Goal: Task Accomplishment & Management: Use online tool/utility

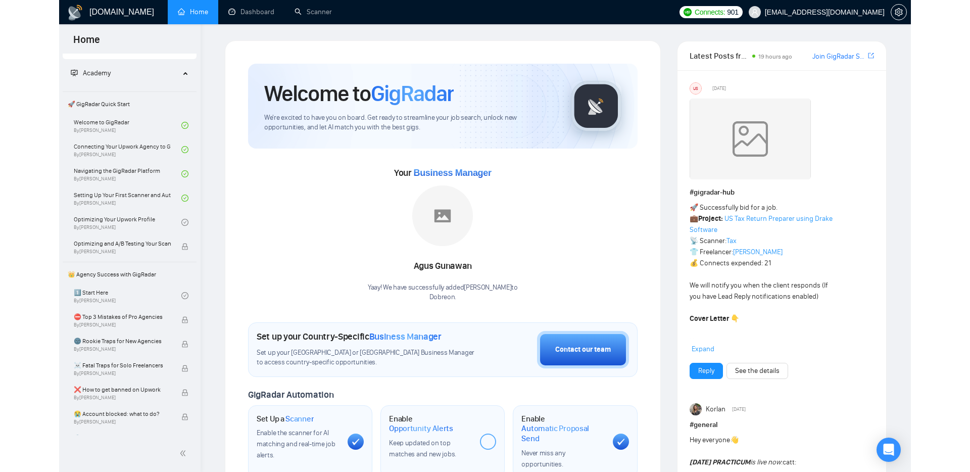
scroll to position [31, 0]
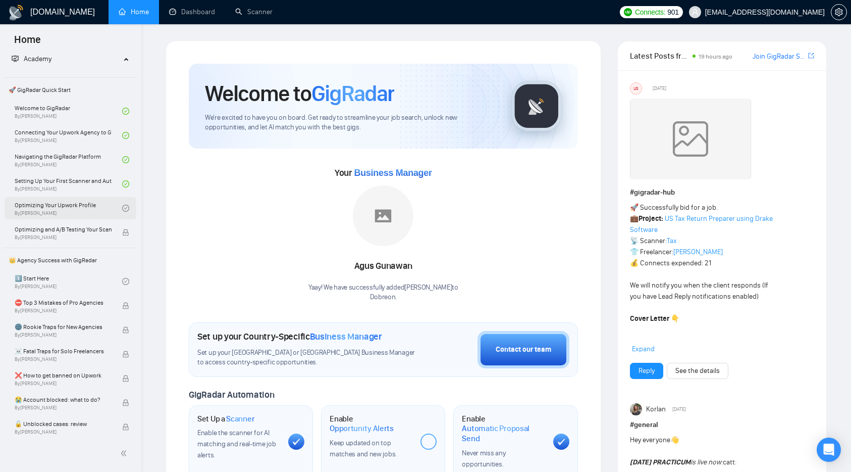
click at [64, 201] on link "Optimizing Your Upwork Profile By [PERSON_NAME]" at bounding box center [69, 208] width 108 height 22
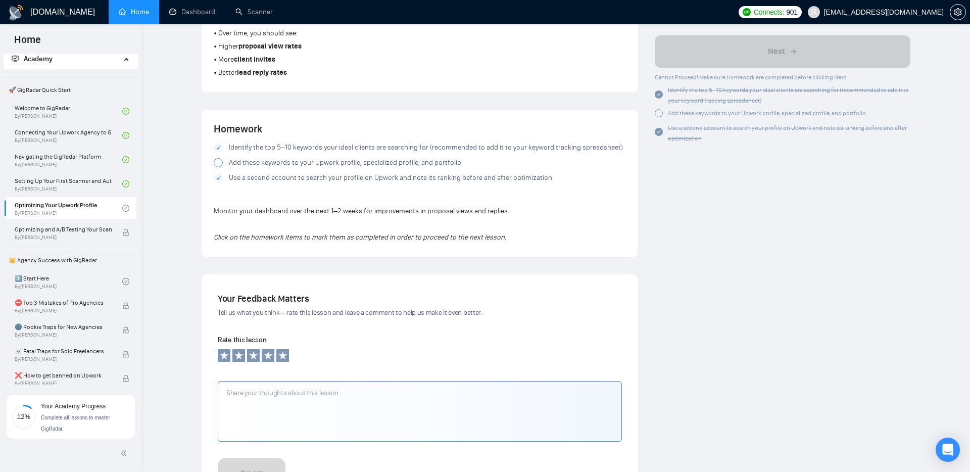
scroll to position [692, 0]
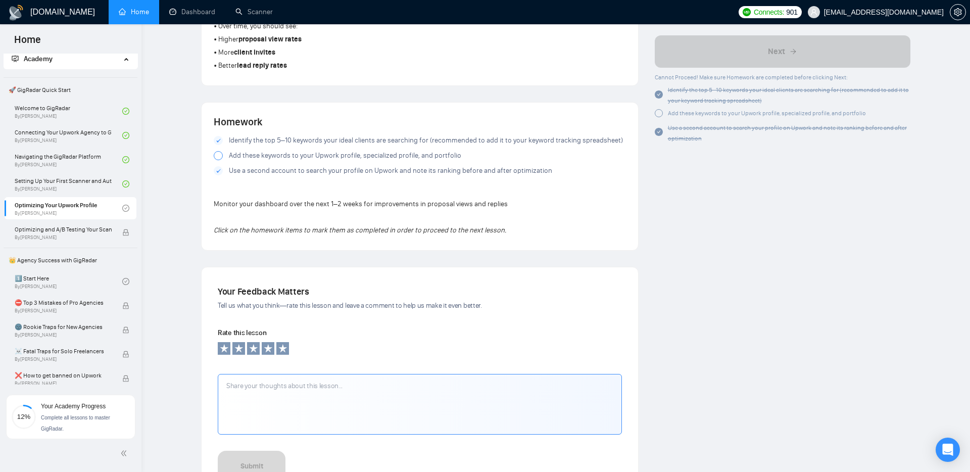
click at [218, 157] on div at bounding box center [218, 155] width 9 height 9
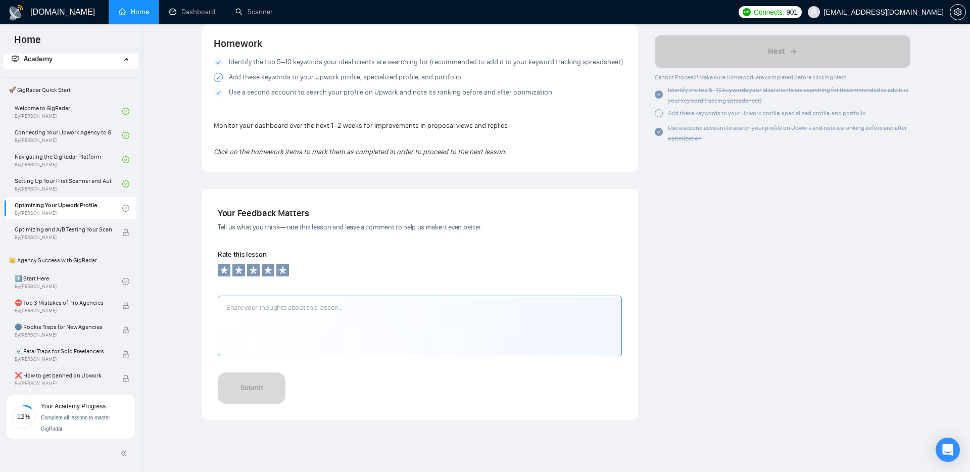
scroll to position [813, 0]
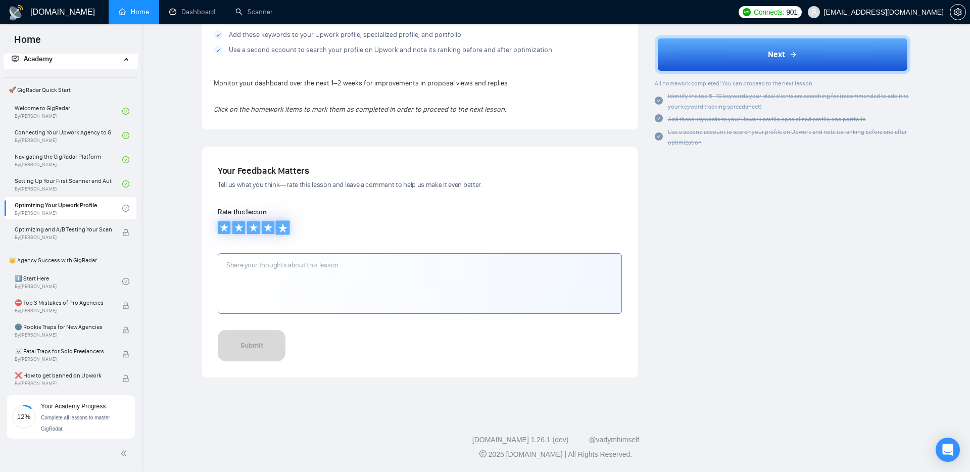
click at [281, 225] on icon at bounding box center [282, 227] width 9 height 9
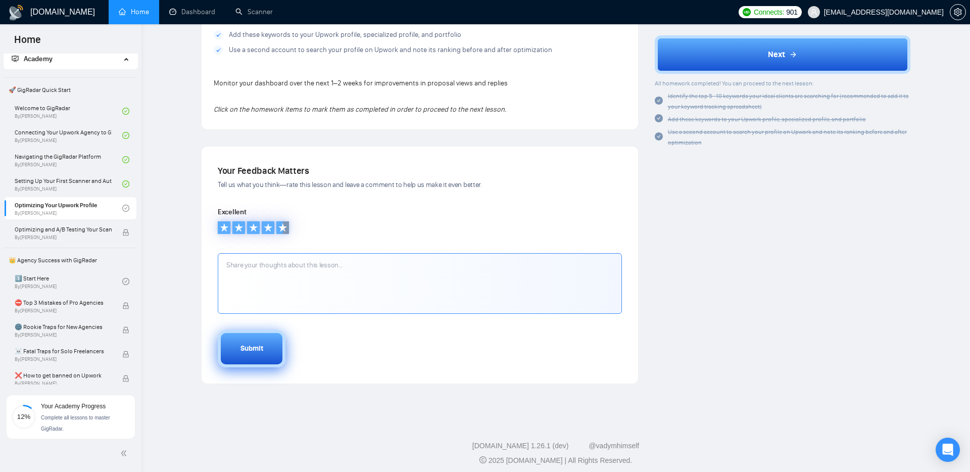
click at [261, 342] on button "Submit" at bounding box center [252, 348] width 68 height 37
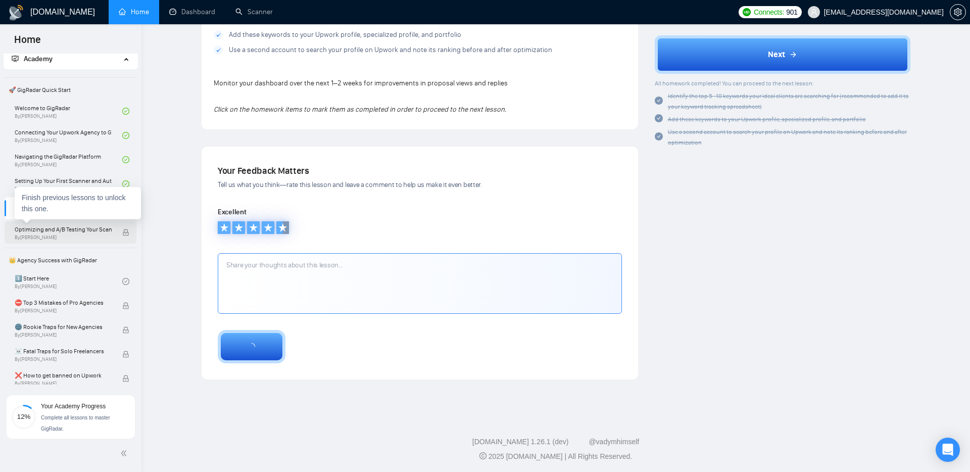
click at [59, 231] on span "Optimizing and A/B Testing Your Scanner for Better Results" at bounding box center [63, 229] width 97 height 10
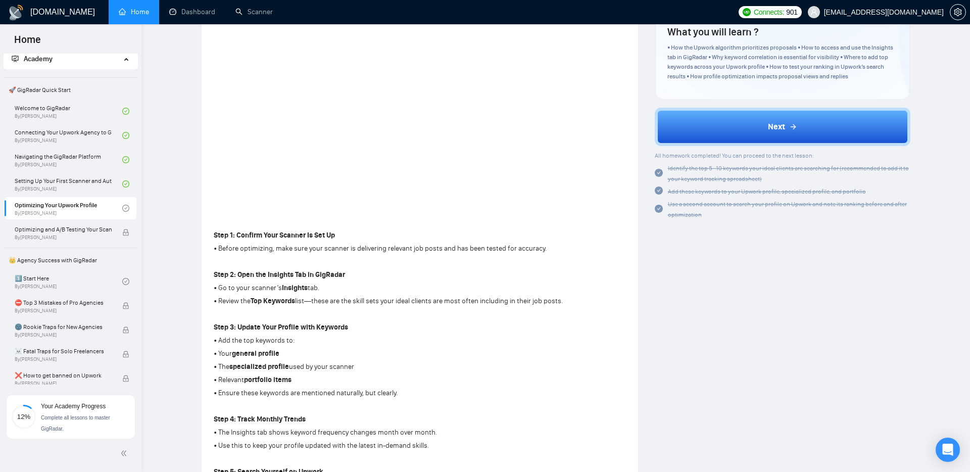
scroll to position [154, 0]
click at [53, 232] on span "Optimizing and A/B Testing Your Scanner for Better Results" at bounding box center [63, 229] width 97 height 10
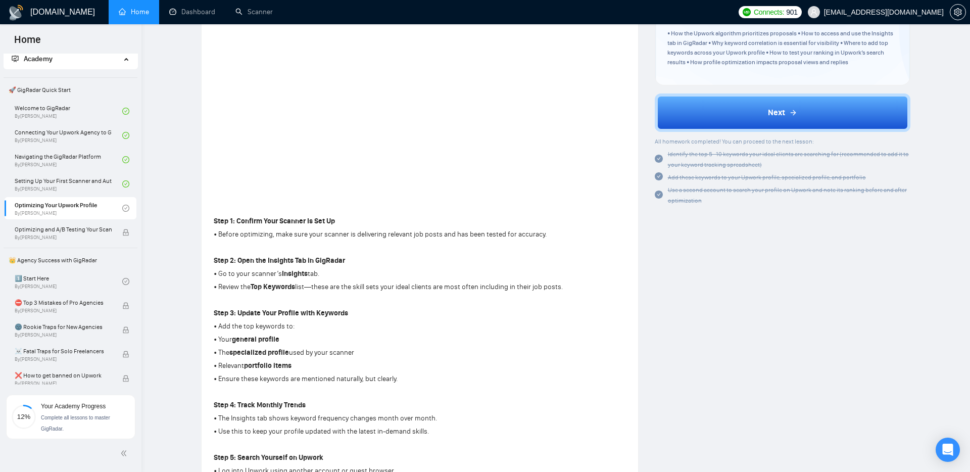
scroll to position [0, 0]
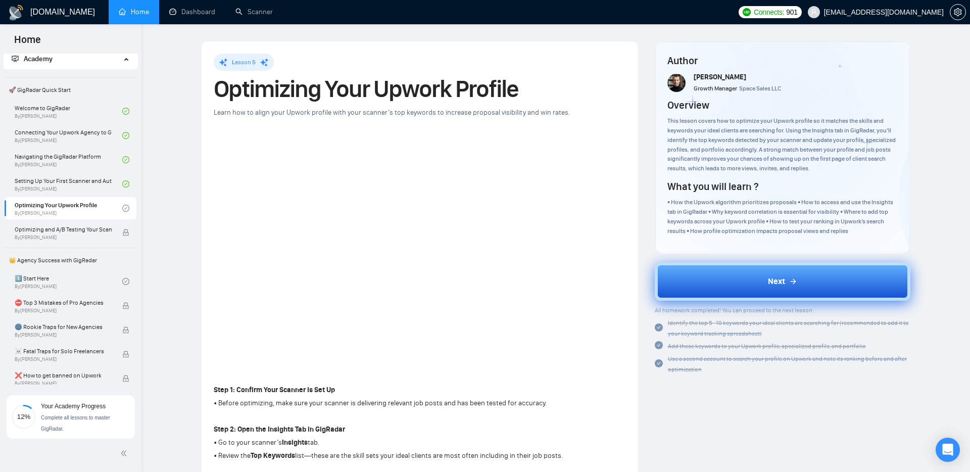
click at [744, 284] on button "Next" at bounding box center [782, 281] width 256 height 38
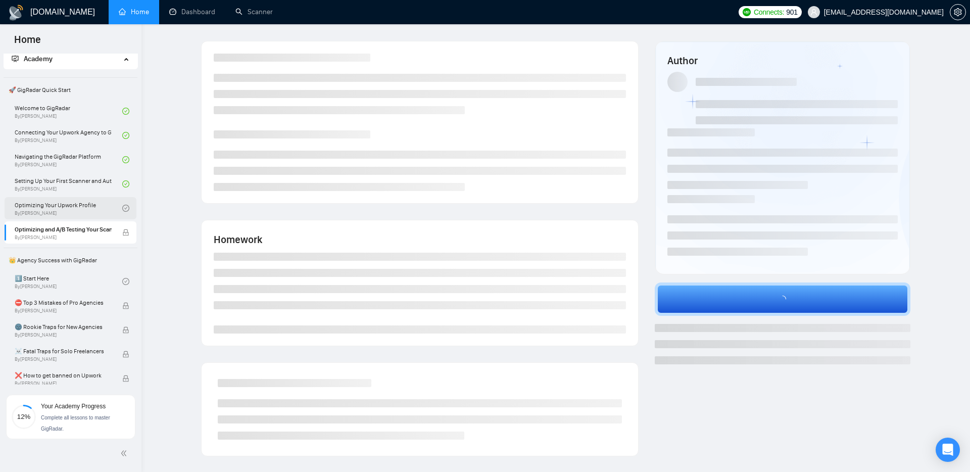
click at [72, 206] on link "Optimizing Your Upwork Profile By Vlad Timinsky" at bounding box center [69, 208] width 108 height 22
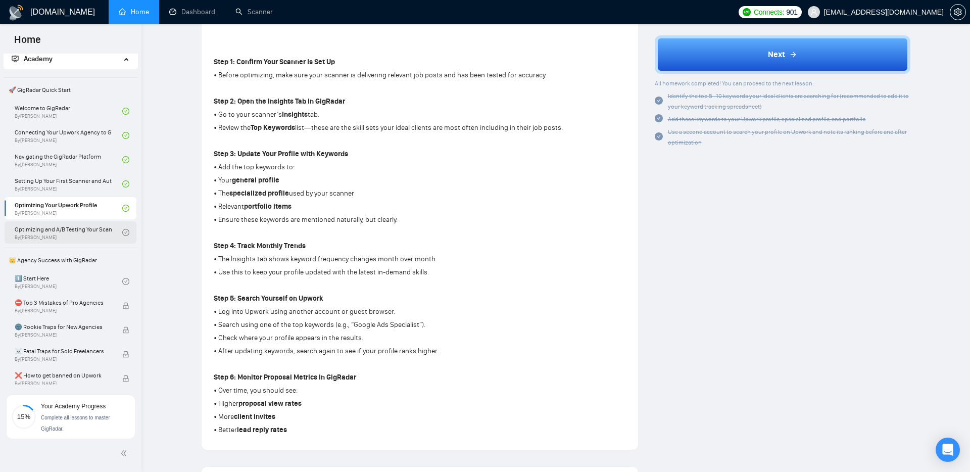
click at [66, 233] on link "Optimizing and A/B Testing Your Scanner for Better Results By Vlad Timinsky" at bounding box center [69, 232] width 108 height 22
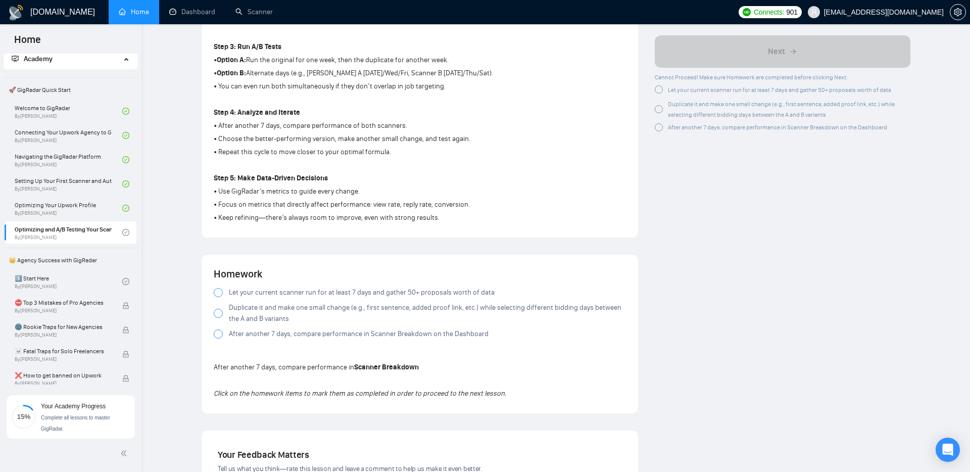
scroll to position [484, 0]
click at [193, 290] on div "Lesson 6 Optimizing and A/B Testing Your Scanner for Better Results Learn how t…" at bounding box center [419, 117] width 453 height 1120
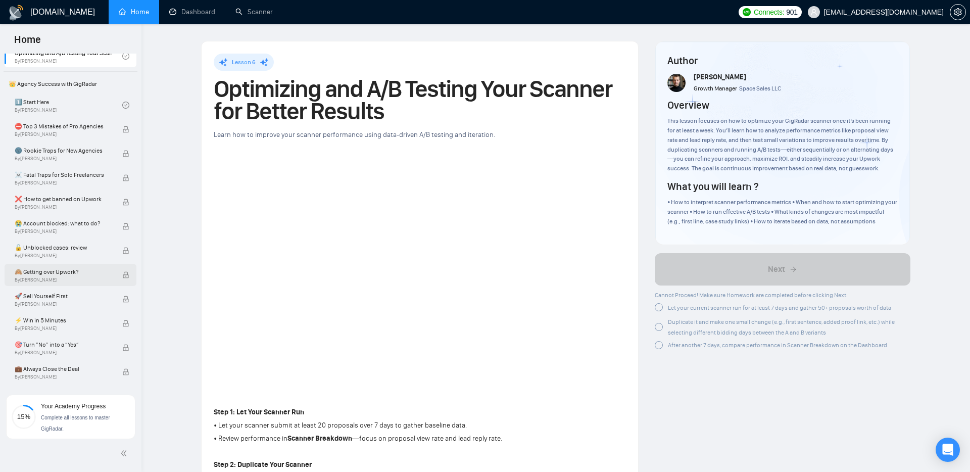
scroll to position [154, 0]
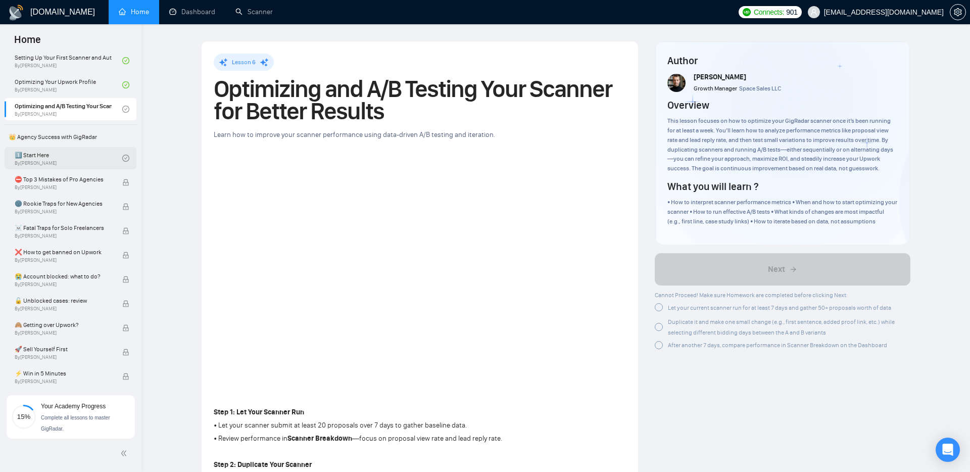
click at [42, 157] on link "1️⃣ Start Here By Vadym Ovcharenko" at bounding box center [69, 158] width 108 height 22
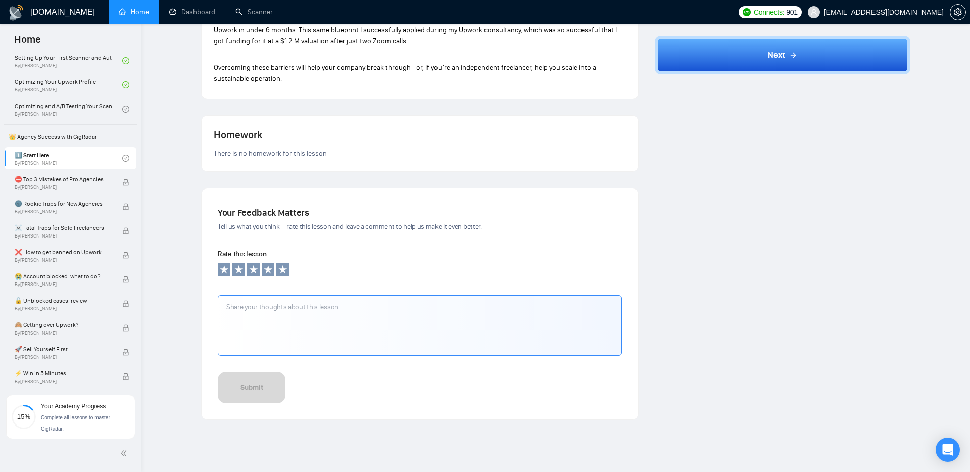
scroll to position [760, 0]
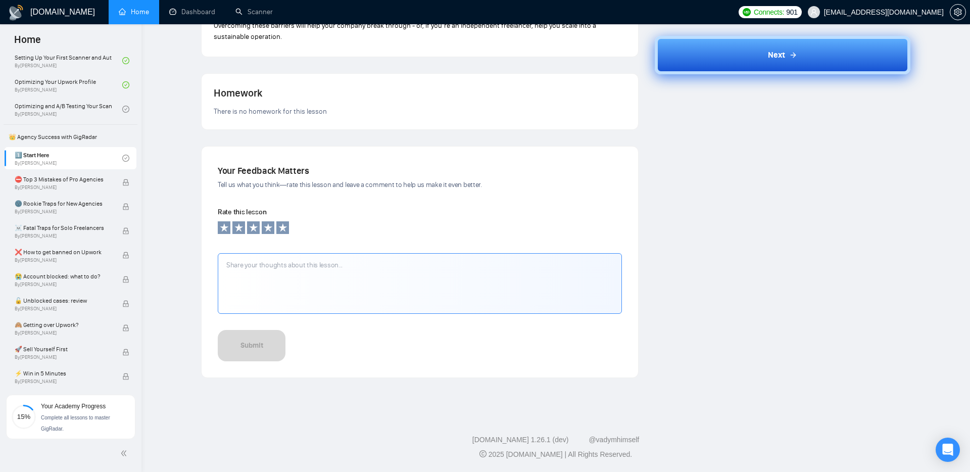
click at [723, 57] on button "Next" at bounding box center [782, 54] width 256 height 38
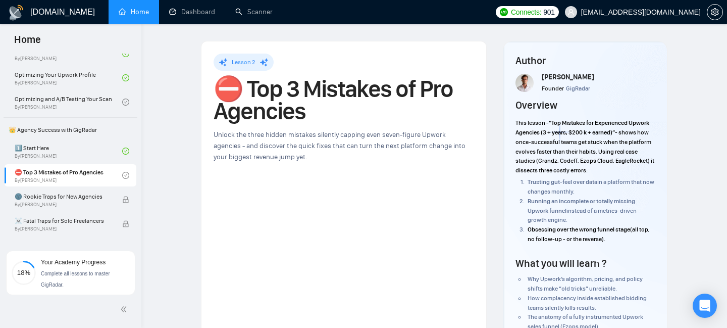
scroll to position [141, 0]
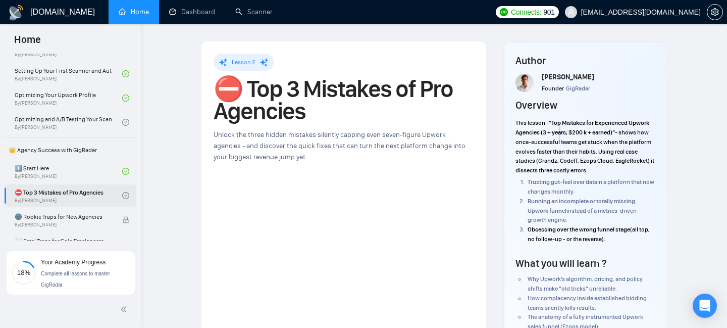
click at [57, 196] on link "⛔ Top 3 Mistakes of Pro Agencies By Vadym Ovcharenko" at bounding box center [69, 195] width 108 height 22
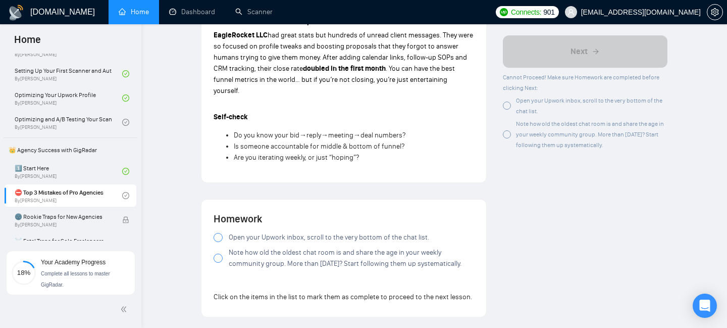
scroll to position [806, 0]
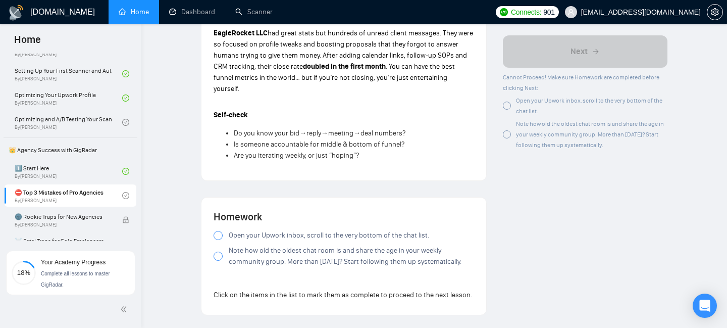
click at [220, 231] on div at bounding box center [218, 235] width 9 height 9
click at [218, 253] on div at bounding box center [218, 255] width 9 height 9
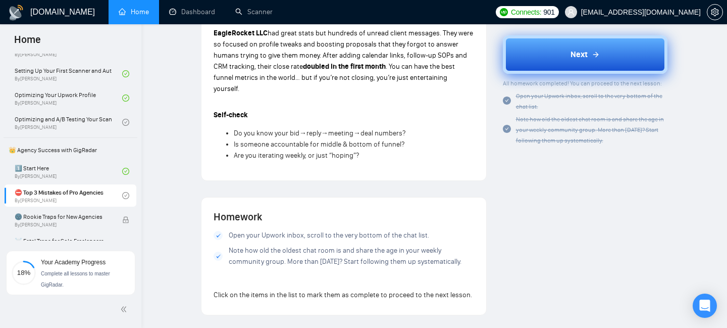
click at [559, 61] on button "Next" at bounding box center [585, 54] width 165 height 38
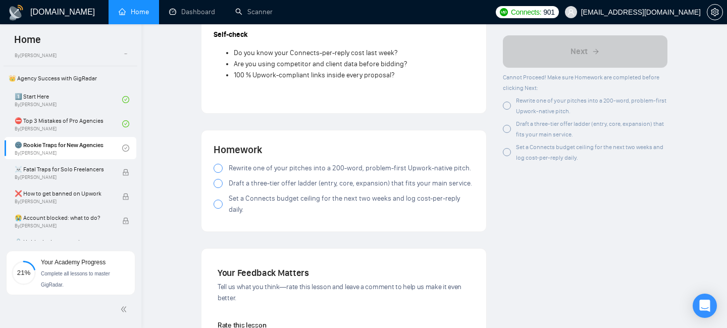
scroll to position [1112, 0]
click at [223, 172] on label "Rewrite one of your pitches into a 200-word, problem-first Upwork-native pitch." at bounding box center [344, 168] width 261 height 11
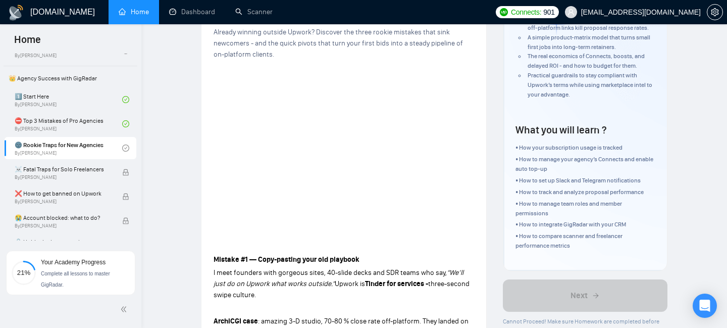
scroll to position [110, 0]
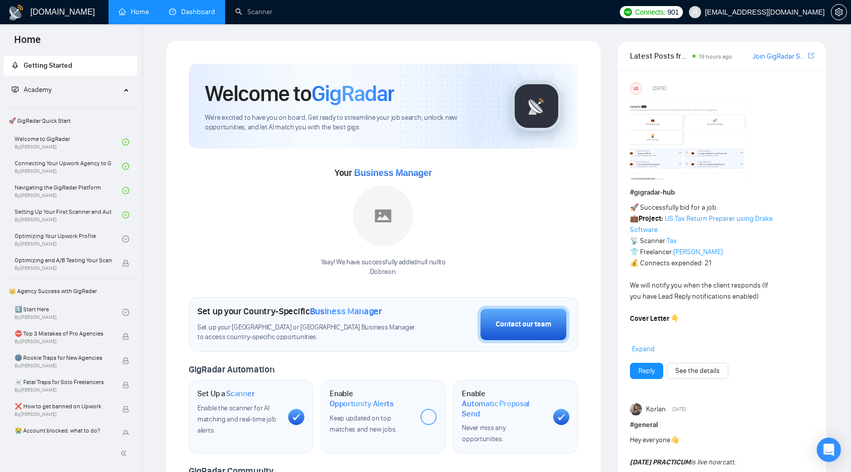
click at [200, 12] on link "Dashboard" at bounding box center [192, 12] width 46 height 9
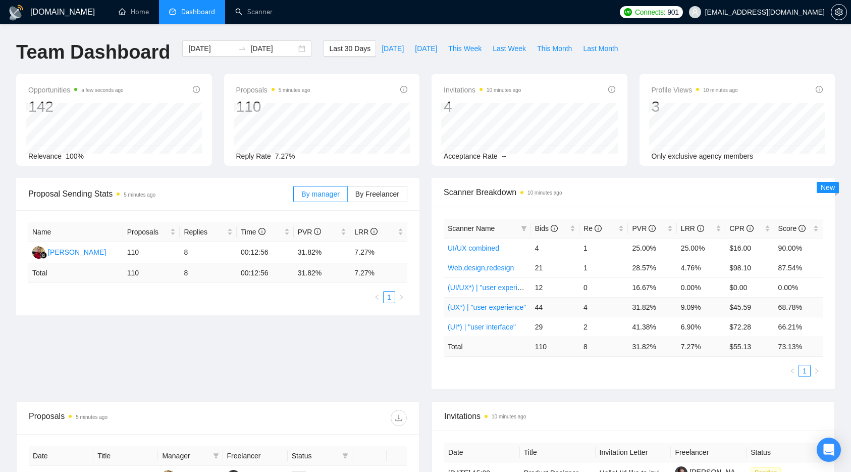
click at [477, 305] on link "(UX*) | "user experience"" at bounding box center [487, 307] width 78 height 8
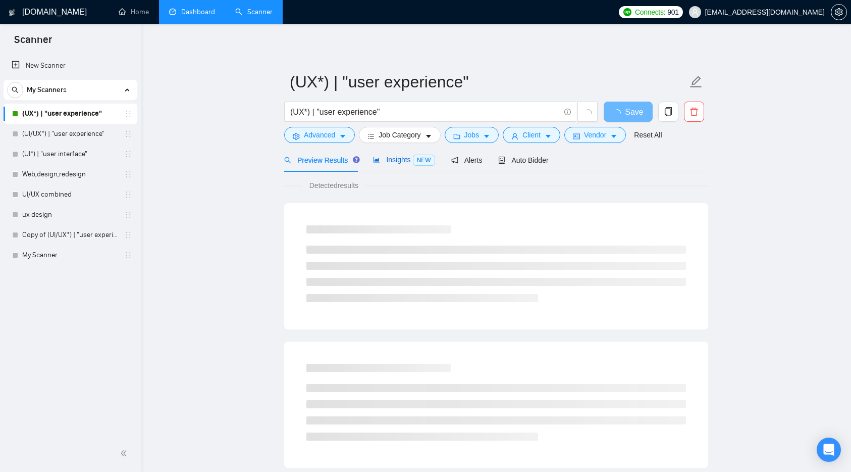
click at [403, 159] on span "Insights NEW" at bounding box center [404, 160] width 62 height 8
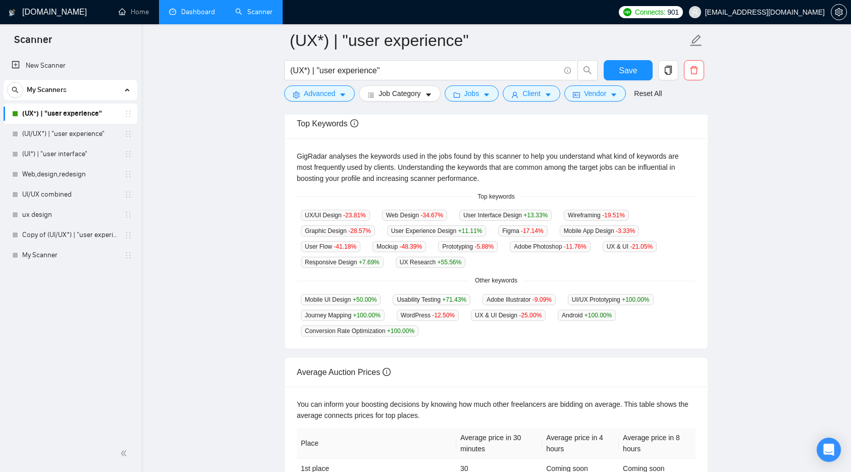
scroll to position [192, 0]
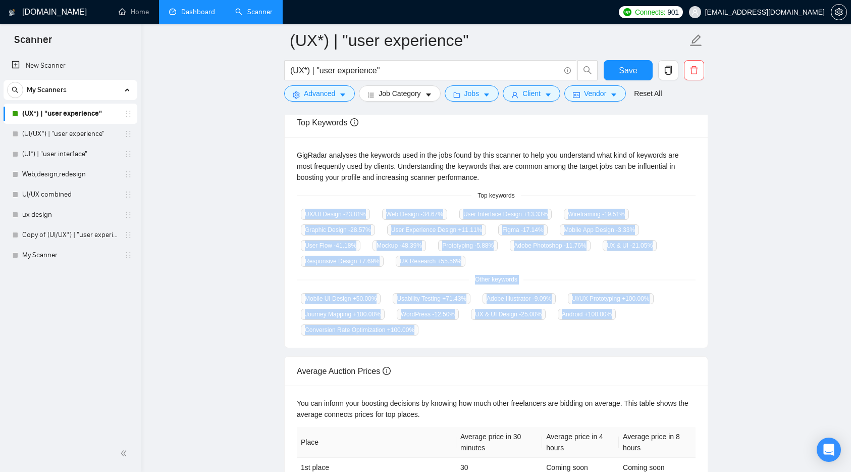
drag, startPoint x: 436, startPoint y: 333, endPoint x: 292, endPoint y: 204, distance: 193.8
click at [292, 204] on div "GigRadar analyses the keywords used in the jobs found by this scanner to help y…" at bounding box center [496, 242] width 423 height 211
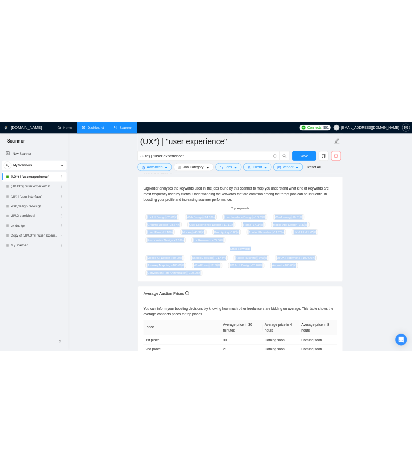
scroll to position [215, 0]
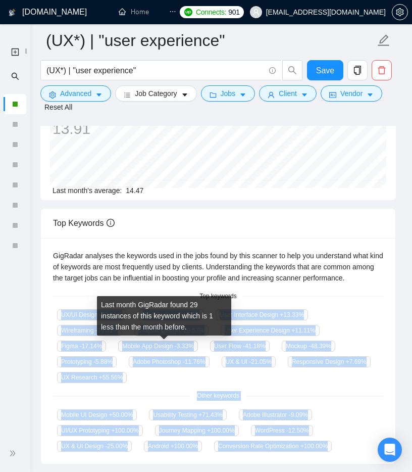
copy div "UX/UI Design -23.81 % Web Design -34.67 % User Interface Design +13.33 % Wirefr…"
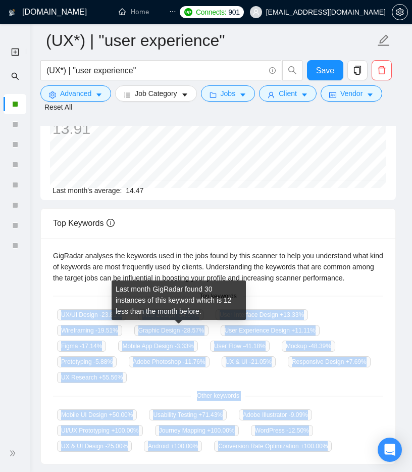
copy div "UX/UI Design -23.81 % Web Design -34.67 % User Interface Design +13.33 % Wirefr…"
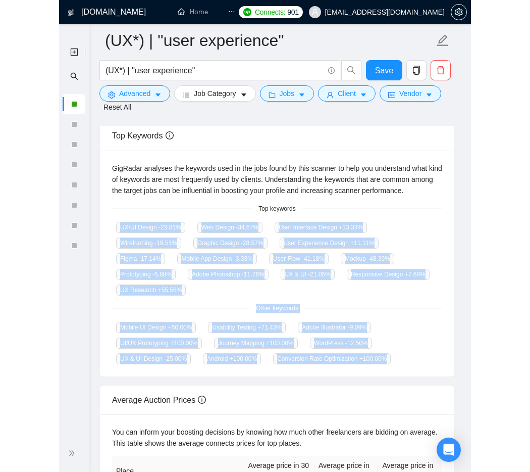
scroll to position [314, 0]
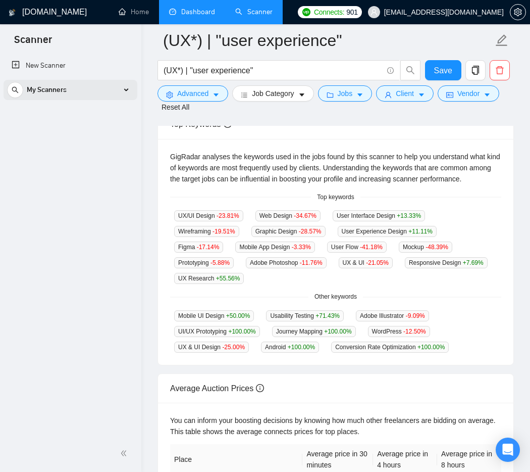
click at [126, 88] on div "My Scanners" at bounding box center [70, 90] width 127 height 20
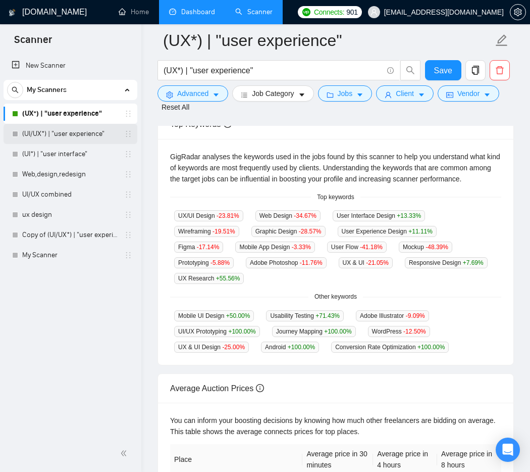
click at [83, 130] on link "(UI/UX*) | "user experience"" at bounding box center [70, 134] width 96 height 20
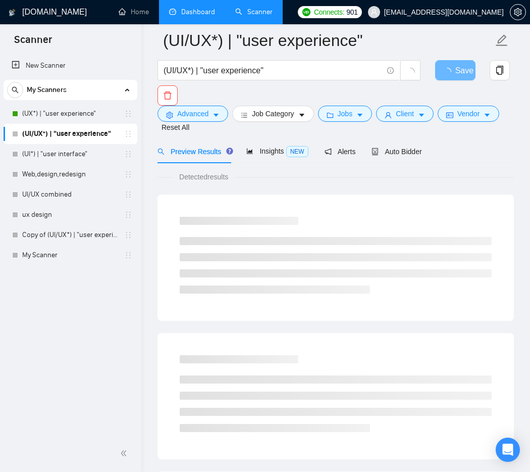
scroll to position [45, 0]
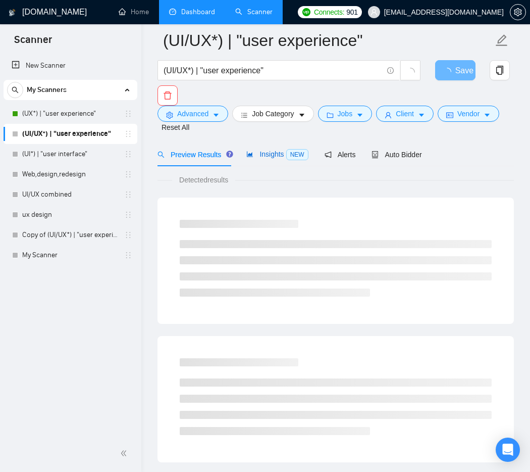
click at [274, 150] on span "Insights NEW" at bounding box center [277, 154] width 62 height 8
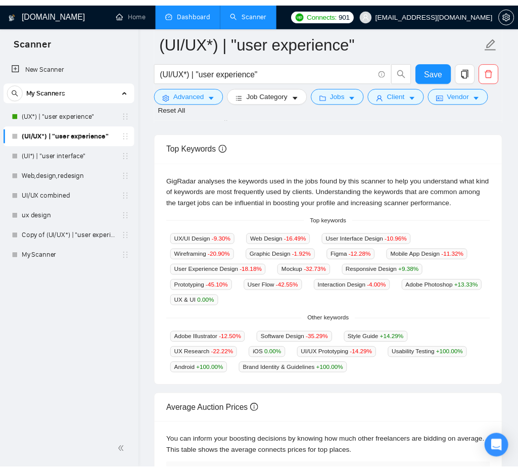
scroll to position [292, 0]
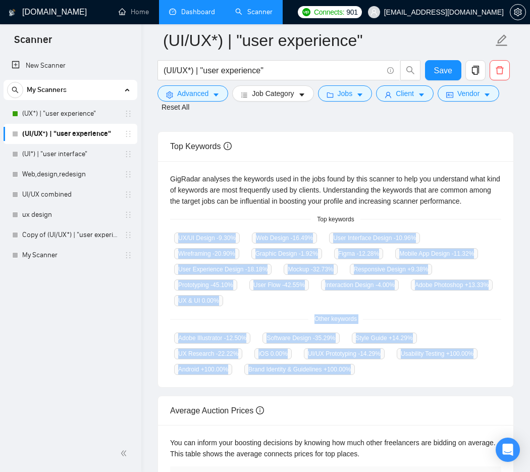
drag, startPoint x: 172, startPoint y: 235, endPoint x: 389, endPoint y: 380, distance: 260.8
click at [389, 380] on div "GigRadar analyses the keywords used in the jobs found by this scanner to help y…" at bounding box center [336, 274] width 356 height 226
copy div "UX/UI Design -9.30 % Web Design -16.49 % User Interface Design -10.96 % Wirefra…"
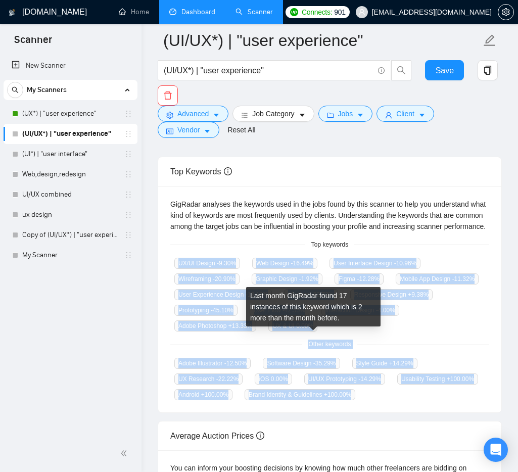
click at [256, 331] on span "Adobe Photoshop +13.33 %" at bounding box center [215, 325] width 82 height 11
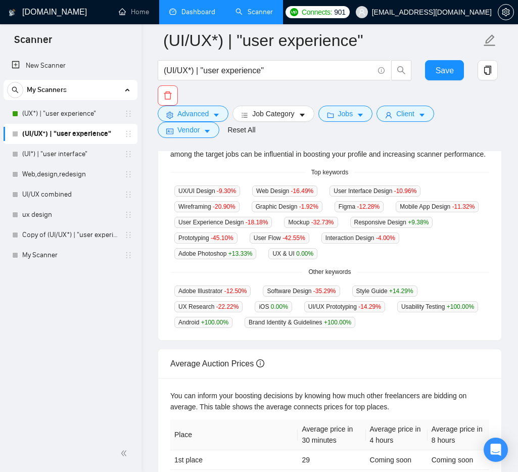
scroll to position [368, 0]
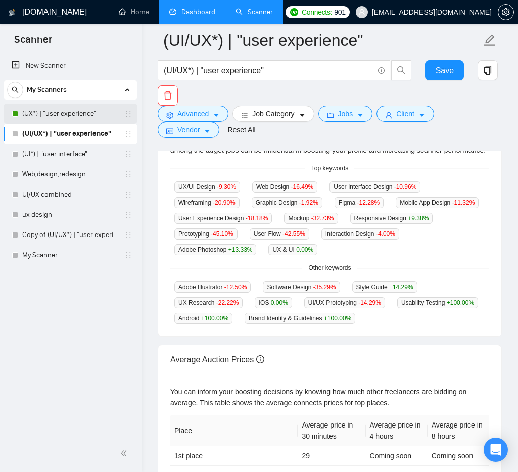
click at [57, 109] on link "(UX*) | "user experience"" at bounding box center [70, 114] width 96 height 20
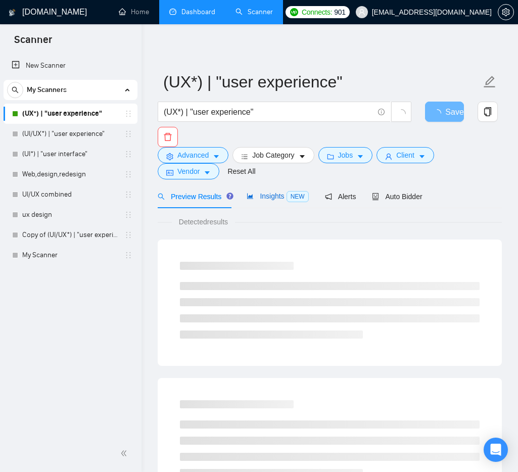
click at [280, 195] on span "Insights NEW" at bounding box center [277, 196] width 62 height 8
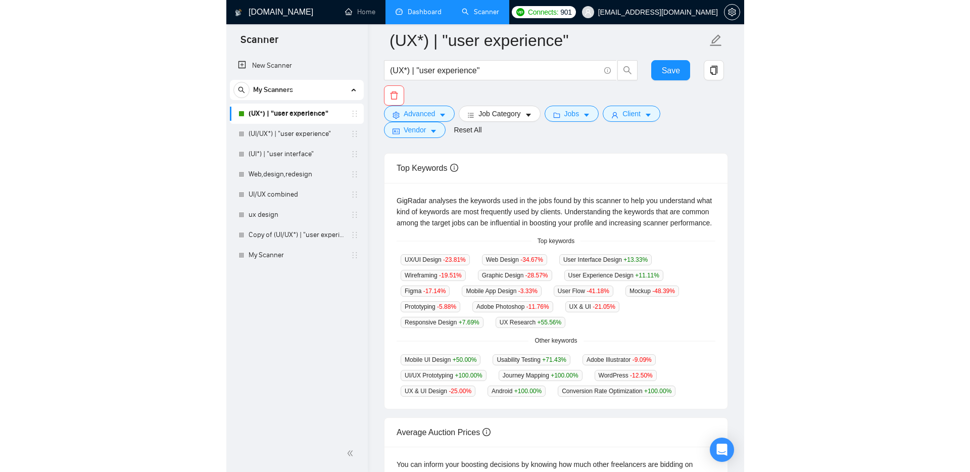
scroll to position [297, 0]
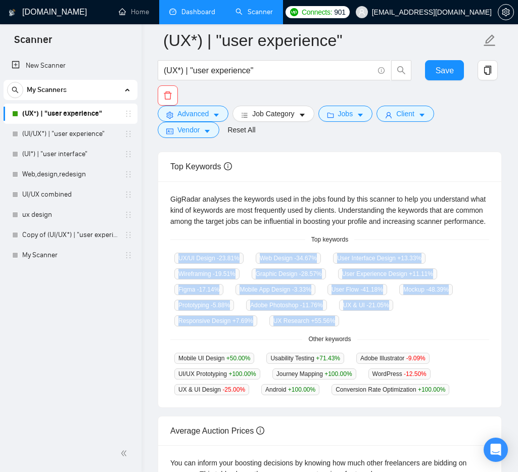
drag, startPoint x: 170, startPoint y: 267, endPoint x: 351, endPoint y: 328, distance: 190.8
click at [351, 326] on div "UX/UI Design -23.81 % Web Design -34.67 % User Interface Design +13.33 % Wirefr…" at bounding box center [329, 289] width 319 height 74
copy div "UX/UI Design -23.81 % Web Design -34.67 % User Interface Design +13.33 % Wirefr…"
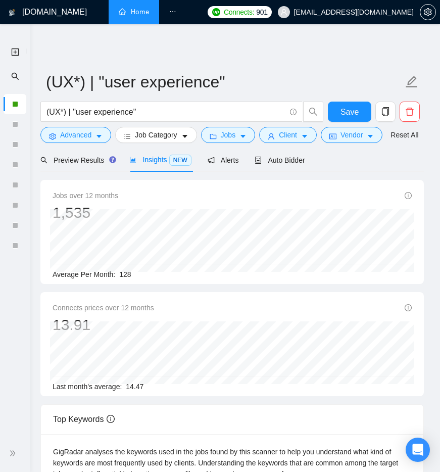
click at [128, 10] on link "Home" at bounding box center [134, 12] width 30 height 9
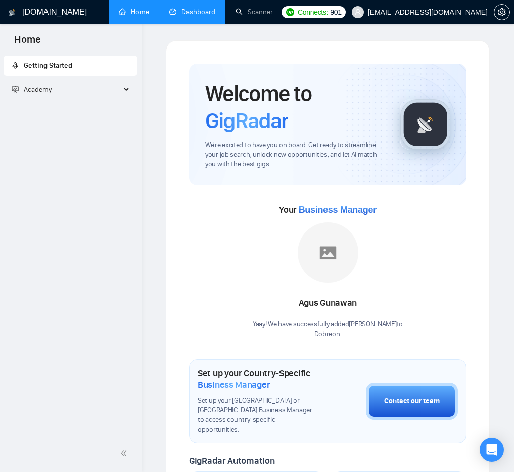
click at [194, 14] on link "Dashboard" at bounding box center [192, 12] width 46 height 9
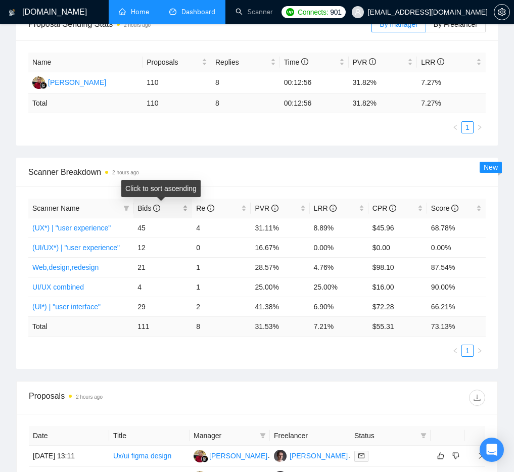
scroll to position [289, 0]
click at [98, 247] on link "(UI/UX*) | "user experience"" at bounding box center [75, 248] width 87 height 8
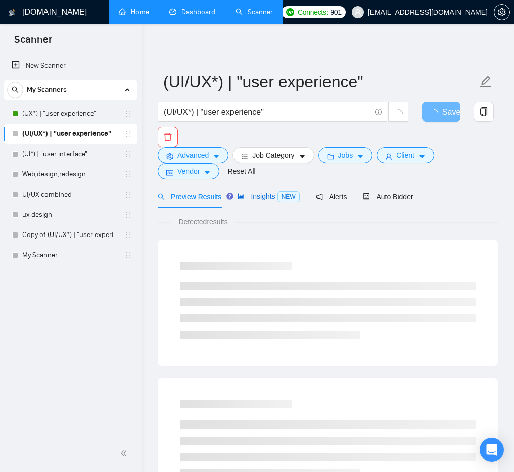
click at [273, 196] on span "Insights NEW" at bounding box center [268, 196] width 62 height 8
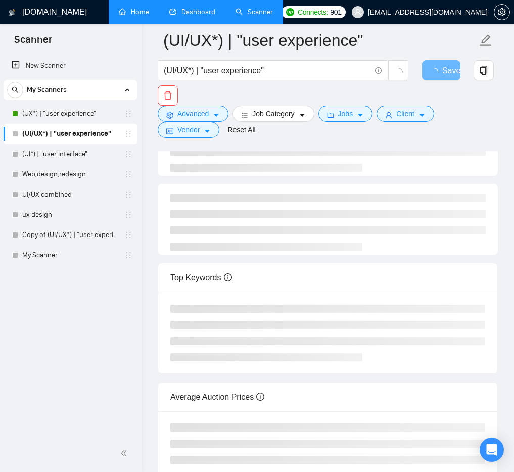
scroll to position [120, 0]
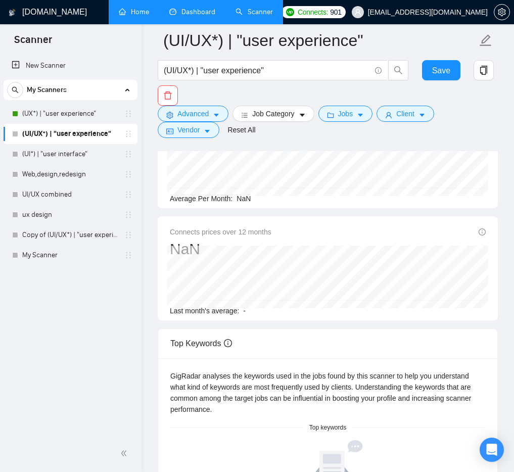
click at [196, 12] on link "Dashboard" at bounding box center [192, 12] width 46 height 9
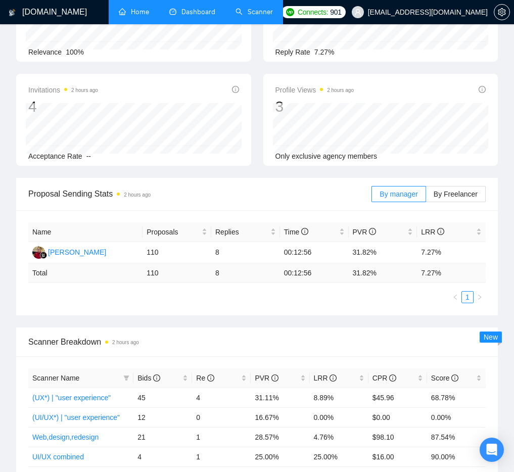
type input "[DATE]"
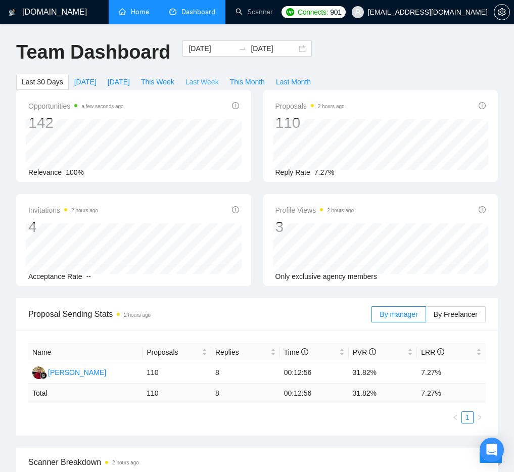
click at [215, 81] on span "Last Week" at bounding box center [201, 81] width 33 height 11
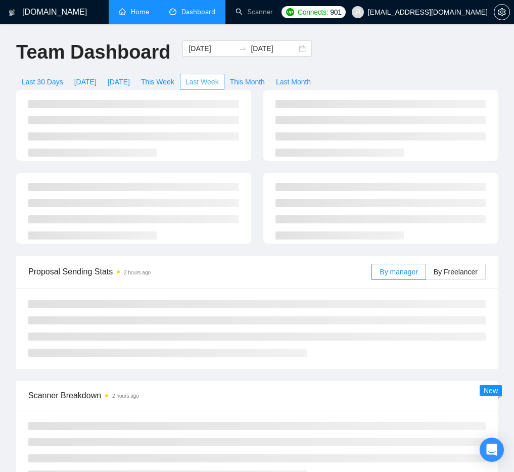
type input "2025-09-08"
type input "2025-09-14"
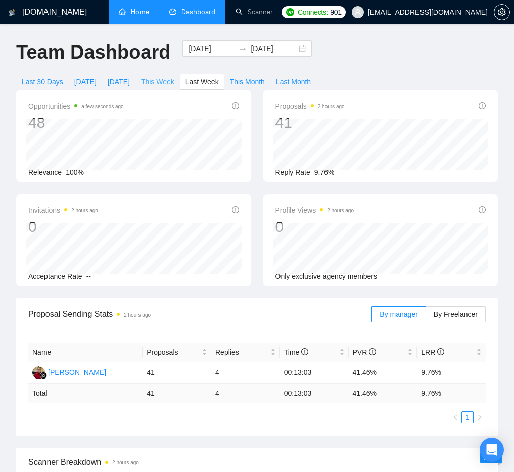
click at [165, 80] on span "This Week" at bounding box center [157, 81] width 33 height 11
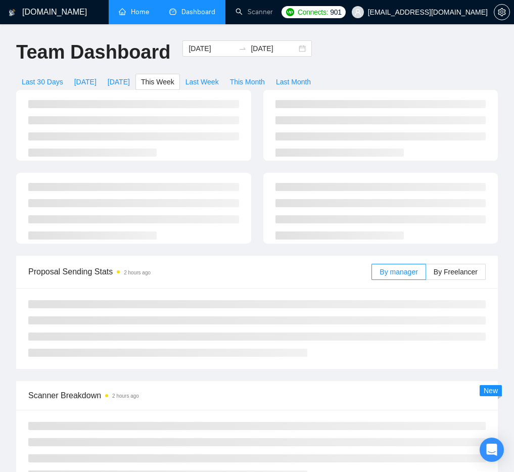
type input "2025-09-15"
type input "2025-09-21"
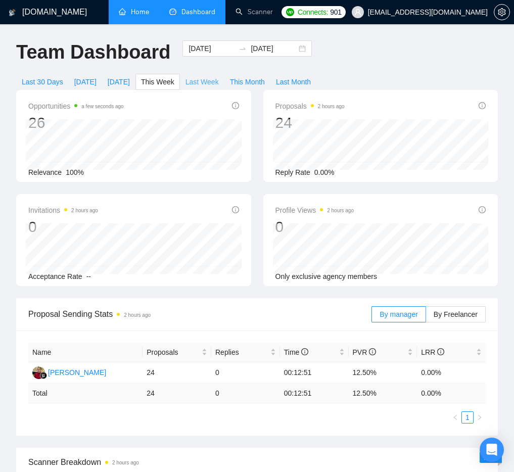
click at [218, 82] on span "Last Week" at bounding box center [201, 81] width 33 height 11
type input "2025-09-08"
type input "2025-09-14"
drag, startPoint x: 267, startPoint y: 105, endPoint x: 340, endPoint y: 179, distance: 104.6
click at [340, 179] on div "Proposals 2 hours ago 41 2025-09-09 Sent 3 Reply Rate 9.76%" at bounding box center [380, 136] width 235 height 92
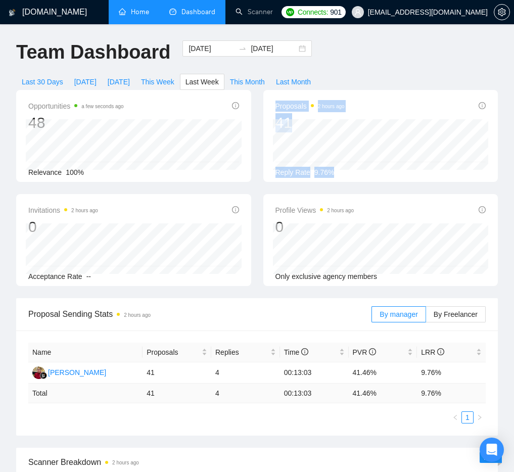
click at [340, 179] on div "Proposals 2 hours ago 41 2025-09-09 Sent 3 Reply Rate 9.76%" at bounding box center [380, 136] width 235 height 92
click at [269, 130] on div "Proposals 2 hours ago 41 2025-09-09 Sent 3 Reply Rate 9.76%" at bounding box center [380, 136] width 235 height 92
drag, startPoint x: 260, startPoint y: 105, endPoint x: 336, endPoint y: 179, distance: 106.1
click at [336, 179] on div "Proposals 2 hours ago 41 2025-09-08 Sent 11 Replied 1 Reply Rate 9.76%" at bounding box center [380, 136] width 247 height 92
click at [245, 123] on div "Opportunities 2 minutes ago 48 Relevance 100%" at bounding box center [133, 136] width 235 height 92
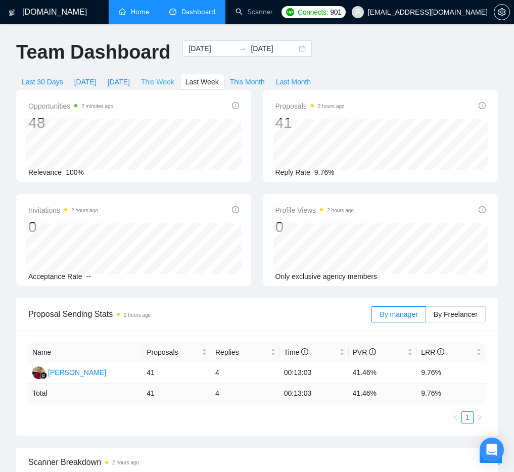
click at [170, 81] on span "This Week" at bounding box center [157, 81] width 33 height 11
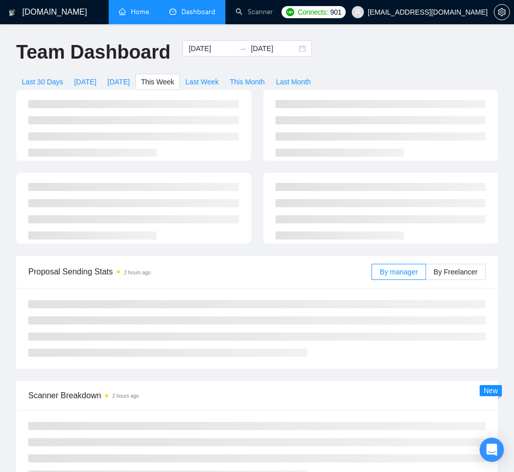
type input "2025-09-15"
type input "2025-09-21"
click at [212, 85] on span "Last Week" at bounding box center [201, 81] width 33 height 11
type input "2025-09-08"
type input "2025-09-14"
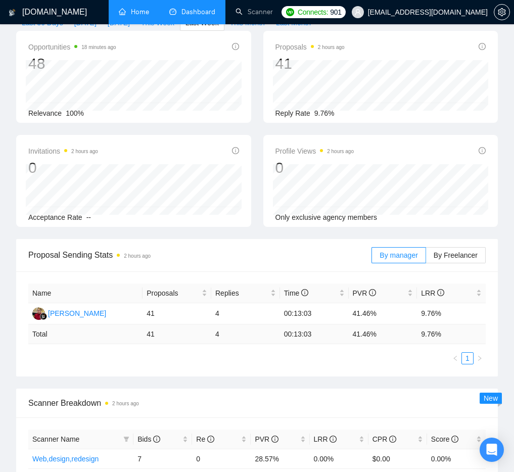
scroll to position [60, 0]
drag, startPoint x: 378, startPoint y: 314, endPoint x: 138, endPoint y: 311, distance: 239.4
click at [138, 311] on tr "Agus Gunawan 41 4 00:13:03 41.46% 9.76%" at bounding box center [256, 312] width 457 height 21
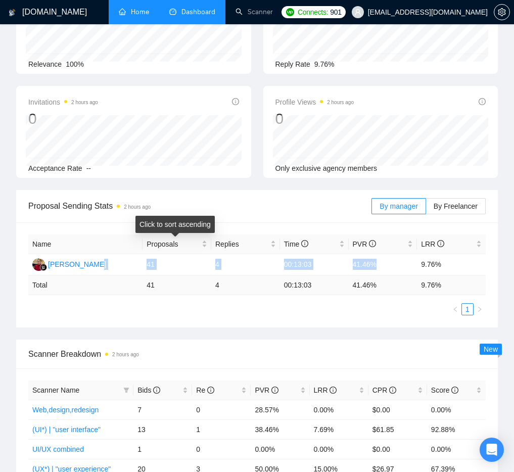
scroll to position [114, 0]
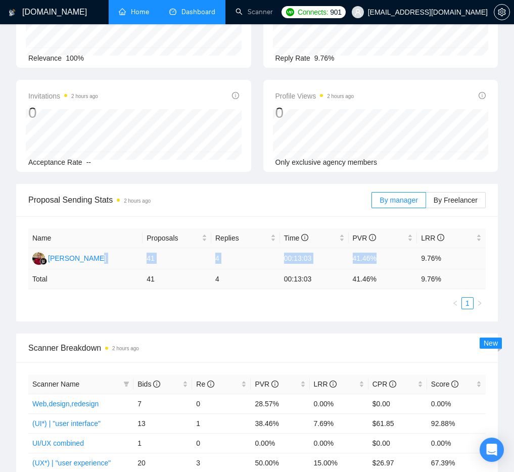
copy tr "41 4 00:13:03 41.46%"
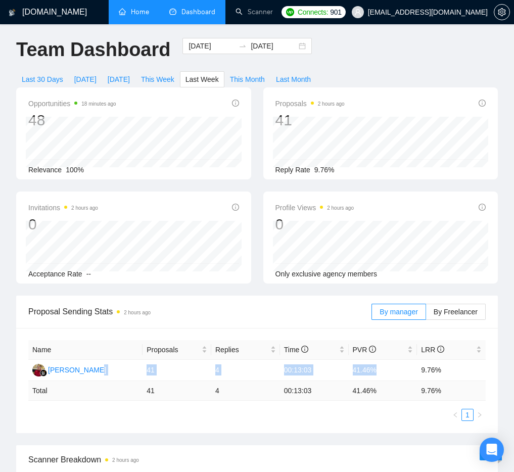
scroll to position [0, 0]
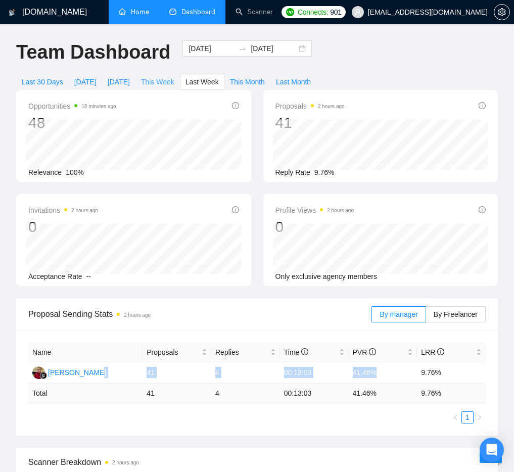
click at [168, 79] on span "This Week" at bounding box center [157, 81] width 33 height 11
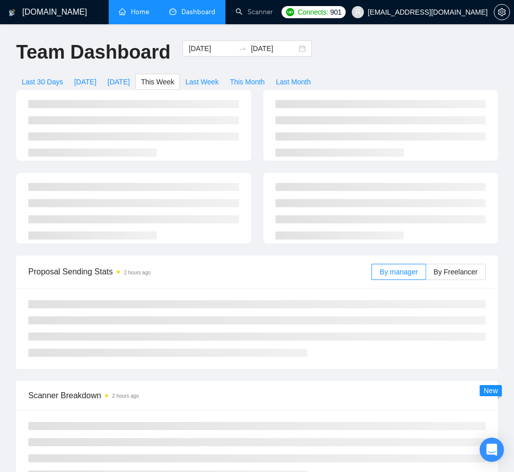
type input "2025-09-15"
type input "2025-09-21"
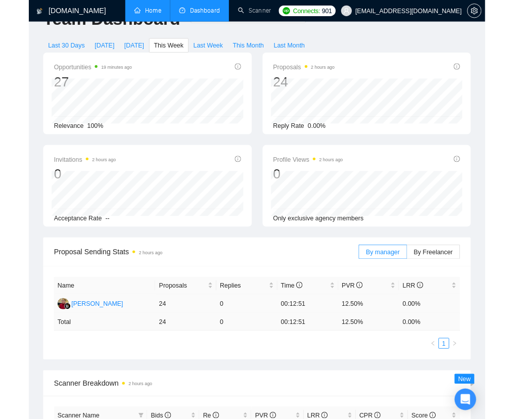
scroll to position [26, 0]
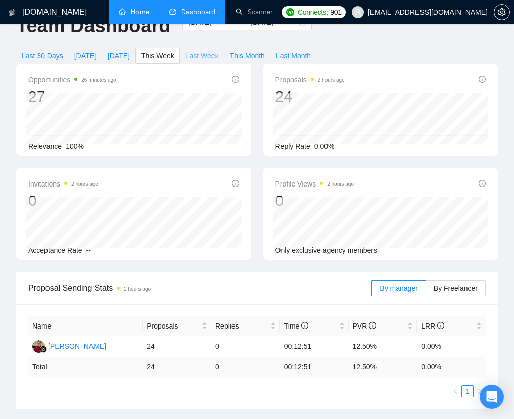
click at [210, 57] on span "Last Week" at bounding box center [201, 55] width 33 height 11
type input "2025-09-08"
type input "2025-09-14"
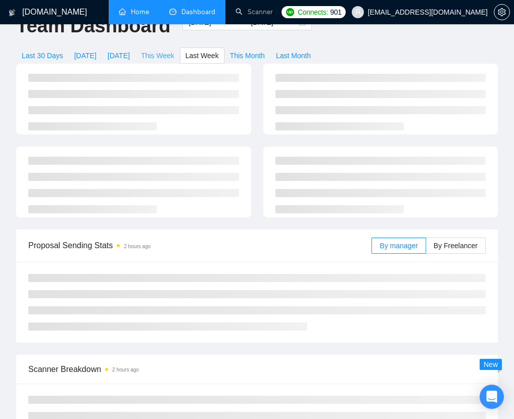
click at [164, 58] on span "This Week" at bounding box center [157, 55] width 33 height 11
type input "2025-09-15"
type input "2025-09-21"
click at [41, 57] on span "Last 30 Days" at bounding box center [42, 55] width 41 height 11
type input "2025-08-18"
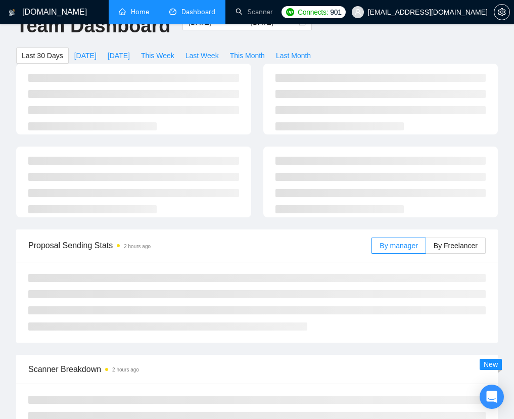
type input "2025-09-17"
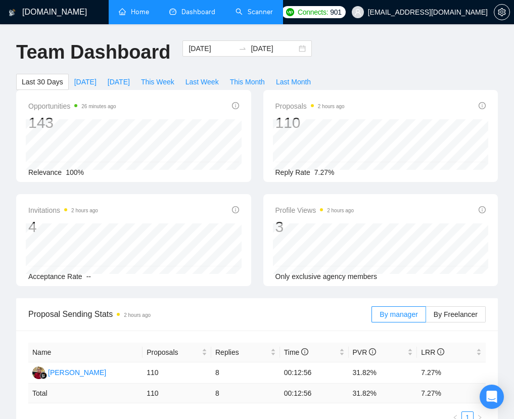
click at [253, 9] on link "Scanner" at bounding box center [253, 12] width 37 height 9
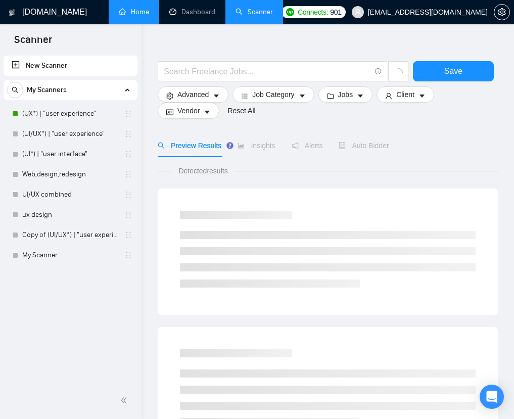
scroll to position [17, 0]
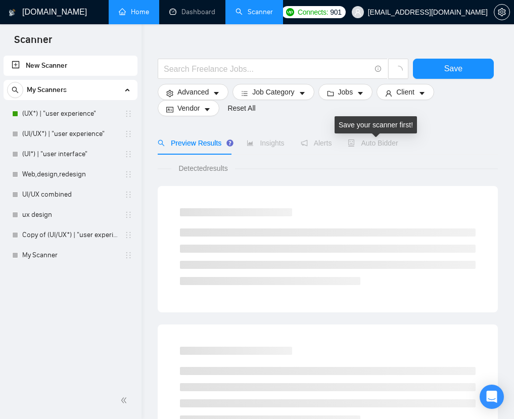
click at [369, 140] on span "Auto Bidder" at bounding box center [372, 143] width 50 height 8
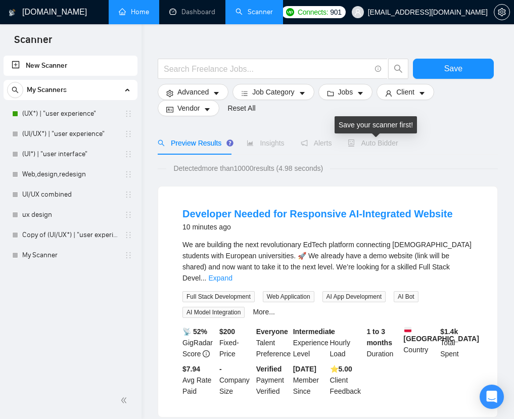
click at [344, 116] on div "Save your scanner first!" at bounding box center [375, 124] width 82 height 17
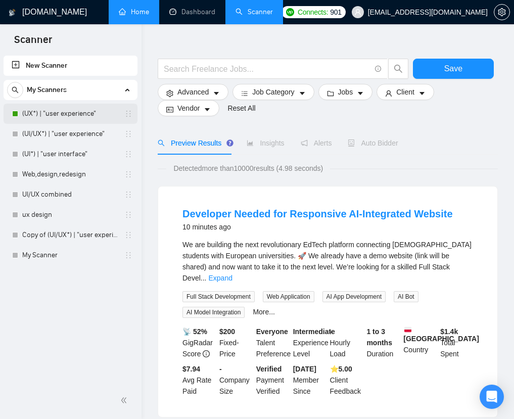
click at [72, 113] on link "(UX*) | "user experience"" at bounding box center [70, 114] width 96 height 20
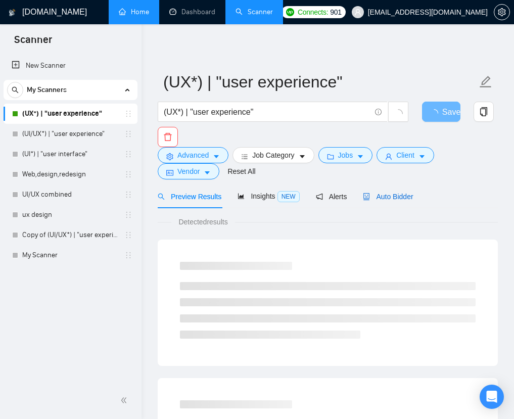
click at [374, 198] on span "Auto Bidder" at bounding box center [388, 196] width 50 height 8
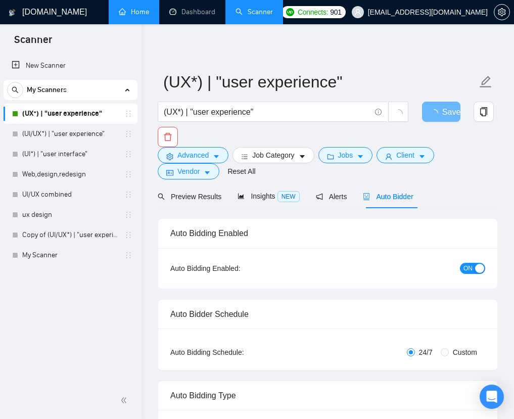
checkbox input "true"
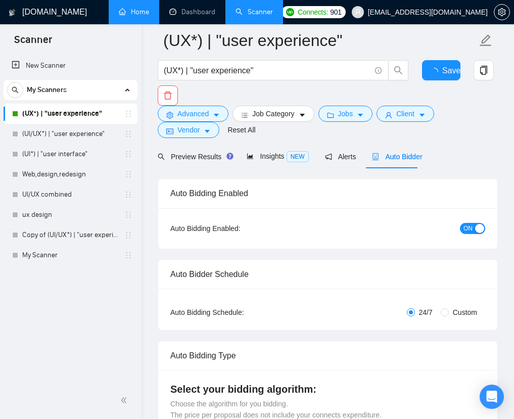
scroll to position [324, 0]
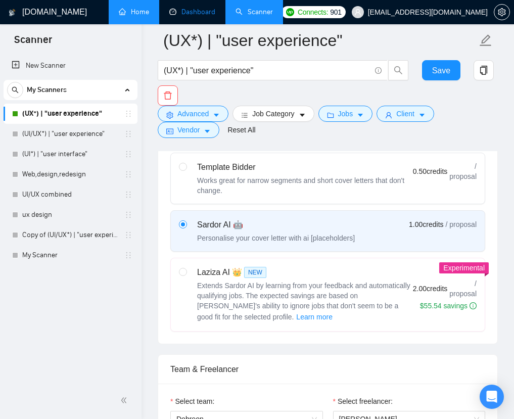
click at [190, 15] on link "Dashboard" at bounding box center [192, 12] width 46 height 9
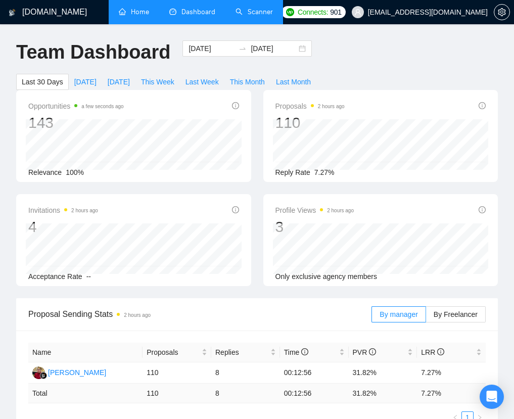
click at [178, 188] on div "Opportunities a few seconds ago 143 2025-09-08 Relevant 14 Relevance 100% Propo…" at bounding box center [256, 194] width 493 height 208
click at [256, 16] on link "Scanner" at bounding box center [253, 12] width 37 height 9
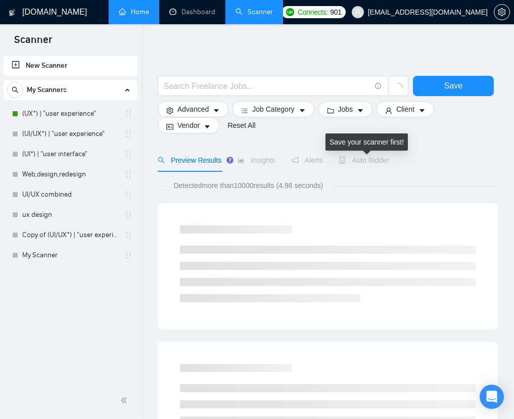
click at [377, 160] on span "Auto Bidder" at bounding box center [363, 160] width 50 height 8
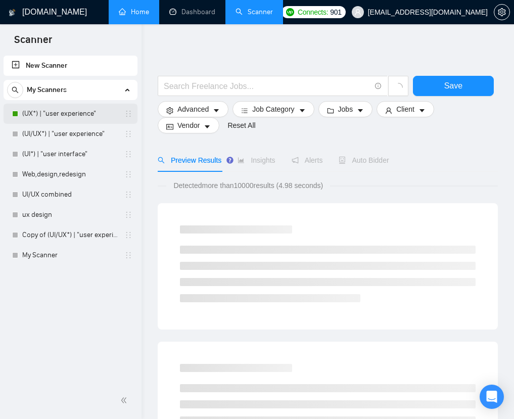
click at [57, 109] on link "(UX*) | "user experience"" at bounding box center [70, 114] width 96 height 20
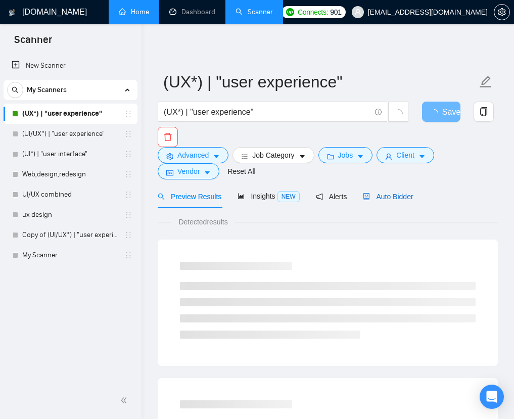
click at [408, 199] on span "Auto Bidder" at bounding box center [388, 196] width 50 height 8
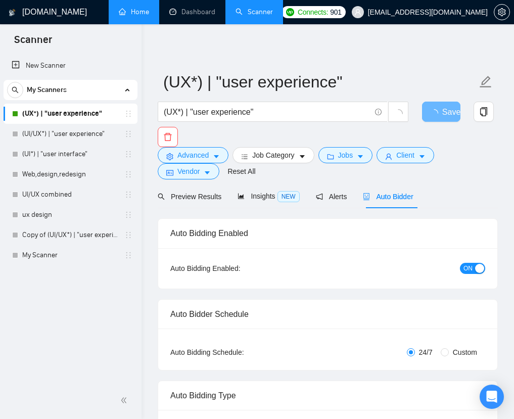
checkbox input "true"
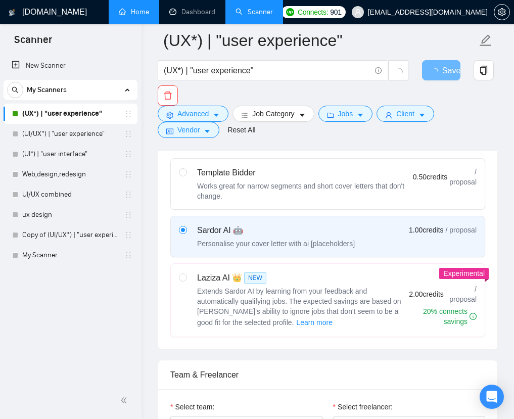
scroll to position [321, 0]
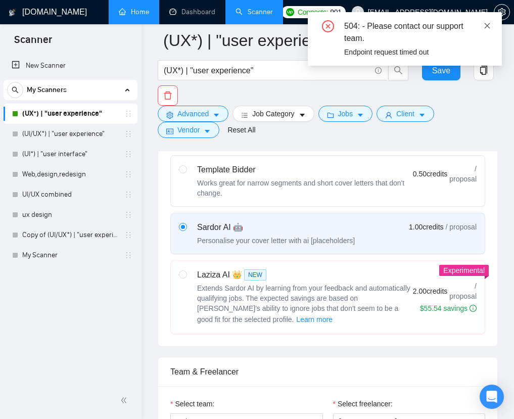
click at [439, 25] on icon "close" at bounding box center [486, 25] width 7 height 7
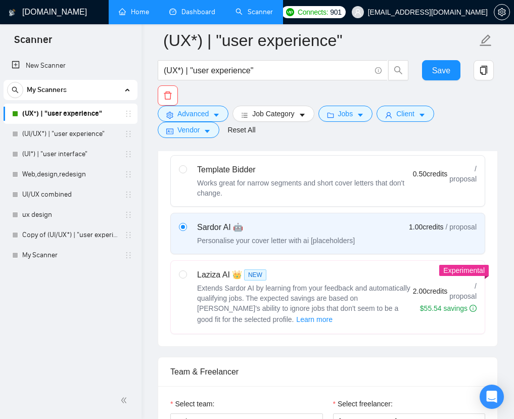
click at [190, 13] on link "Dashboard" at bounding box center [192, 12] width 46 height 9
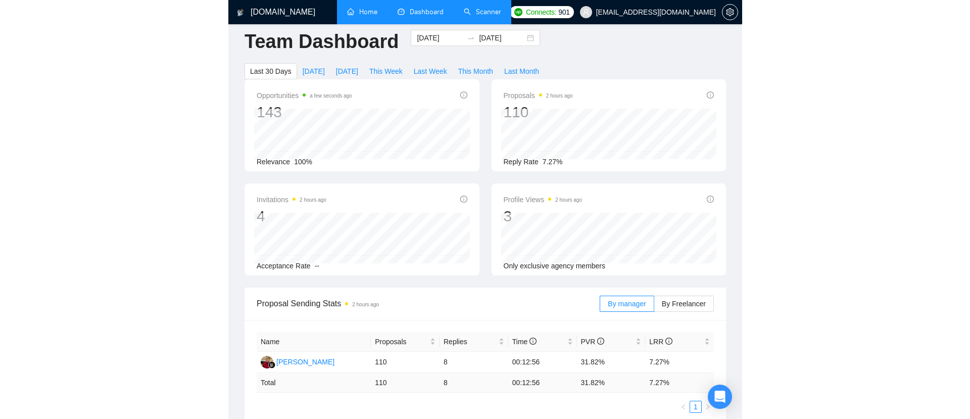
scroll to position [5, 0]
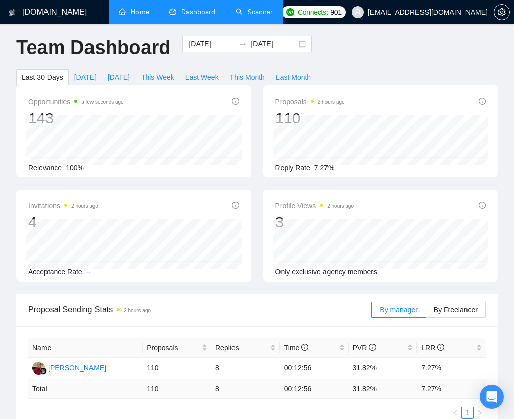
click at [144, 196] on div "Invitations 2 hours ago 4 Acceptance Rate --" at bounding box center [133, 235] width 235 height 92
click at [62, 187] on div "Opportunities a few seconds ago 143 2025-08-24 Relevant 0 Relevance 100% Propos…" at bounding box center [256, 189] width 493 height 208
click at [40, 175] on div "Opportunities a few seconds ago 143 2025-08-24 Relevant 0 Relevance 100%" at bounding box center [133, 131] width 235 height 92
click at [168, 78] on span "This Week" at bounding box center [157, 77] width 33 height 11
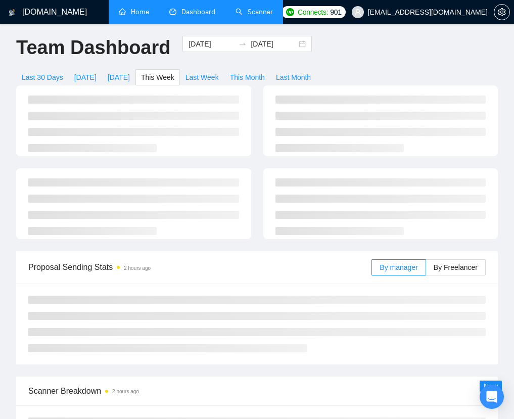
type input "2025-09-15"
type input "2025-09-21"
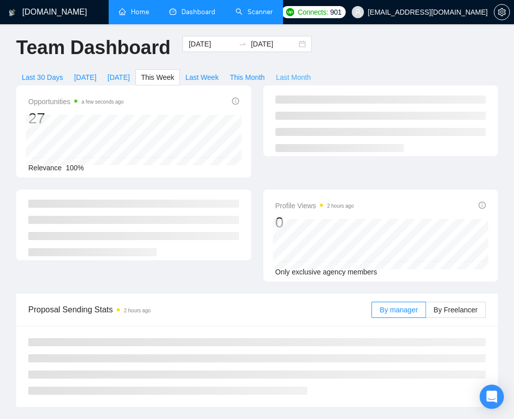
click at [300, 77] on span "Last Month" at bounding box center [293, 77] width 35 height 11
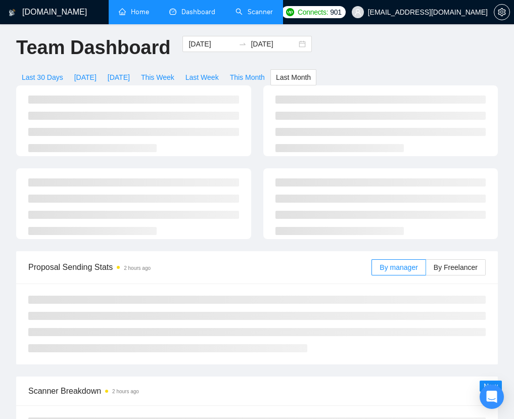
type input "2025-08-01"
type input "2025-08-31"
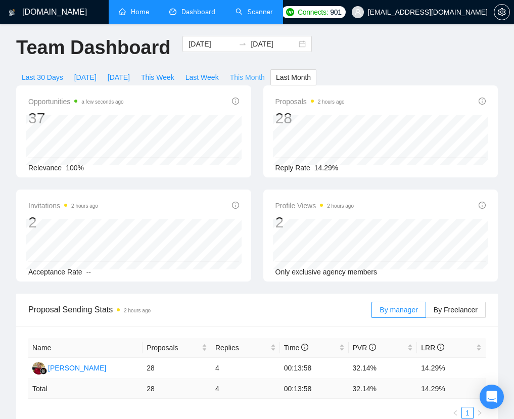
click at [251, 78] on span "This Month" at bounding box center [247, 77] width 35 height 11
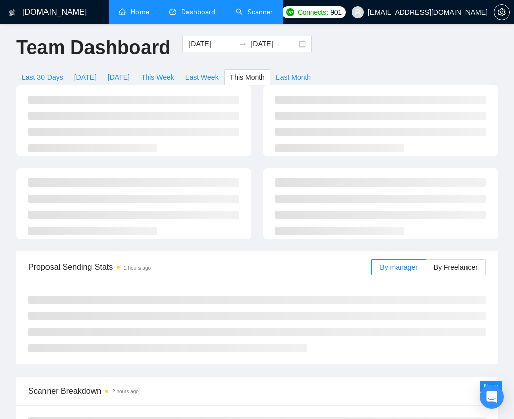
type input "2025-09-01"
type input "2025-09-30"
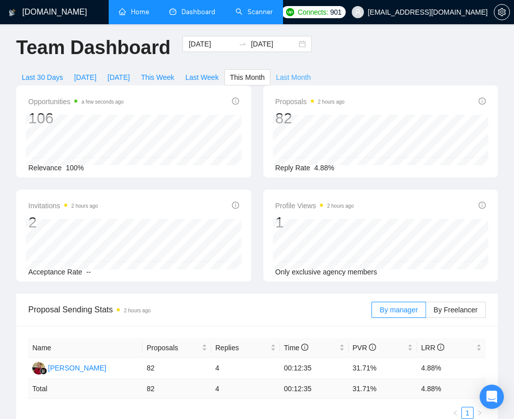
click at [302, 78] on span "Last Month" at bounding box center [293, 77] width 35 height 11
type input "2025-08-01"
type input "2025-08-31"
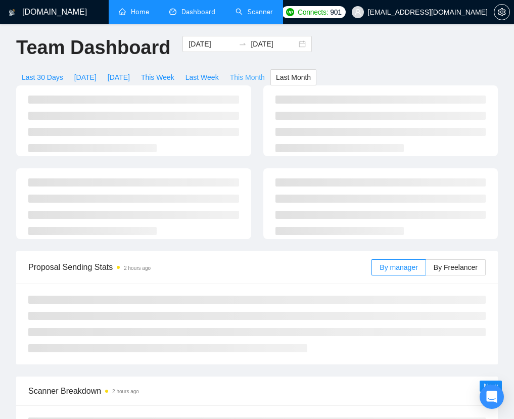
click at [265, 79] on span "This Month" at bounding box center [247, 77] width 35 height 11
type input "2025-09-01"
type input "2025-09-30"
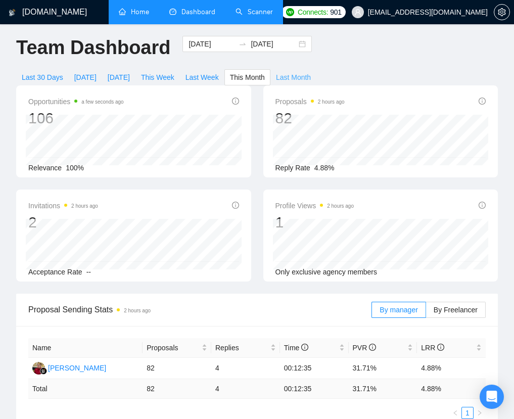
click at [298, 76] on span "Last Month" at bounding box center [293, 77] width 35 height 11
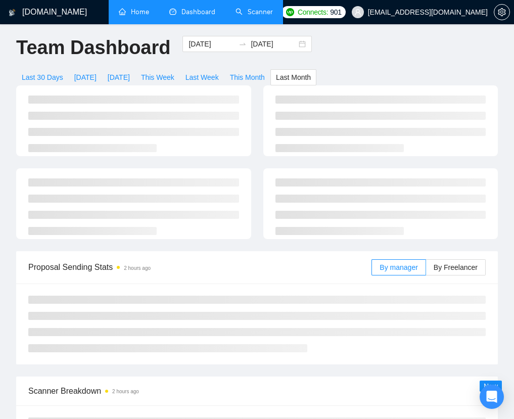
type input "2025-08-01"
type input "2025-08-31"
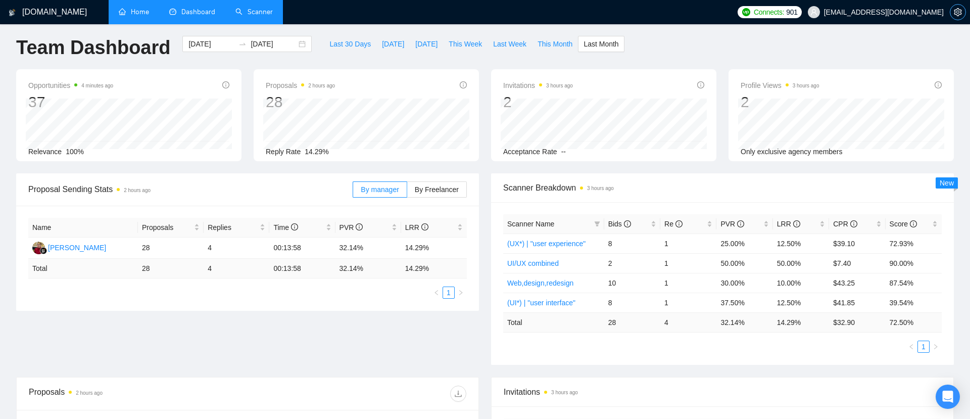
click at [439, 12] on icon "setting" at bounding box center [957, 12] width 8 height 8
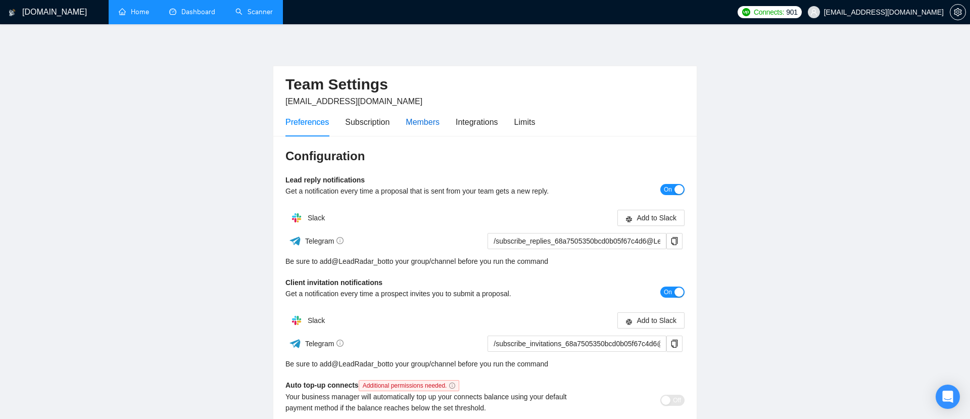
click at [418, 120] on div "Members" at bounding box center [422, 122] width 34 height 13
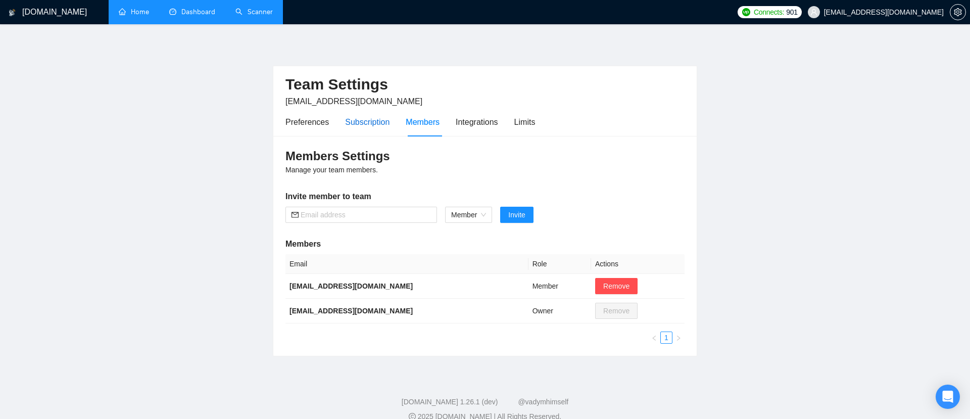
click at [375, 120] on div "Subscription" at bounding box center [367, 122] width 44 height 13
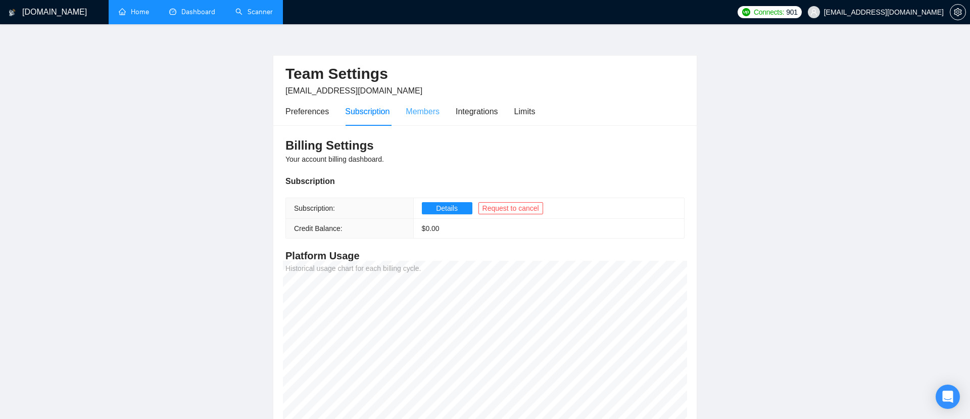
scroll to position [6, 0]
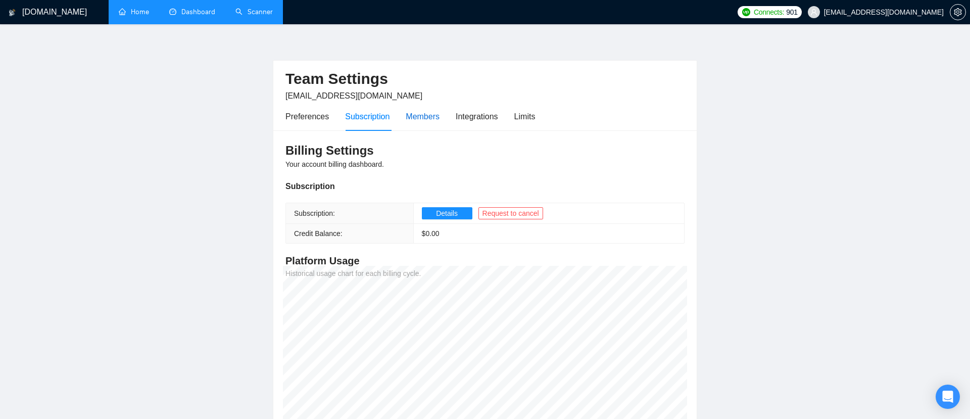
click at [424, 116] on div "Members" at bounding box center [422, 116] width 34 height 13
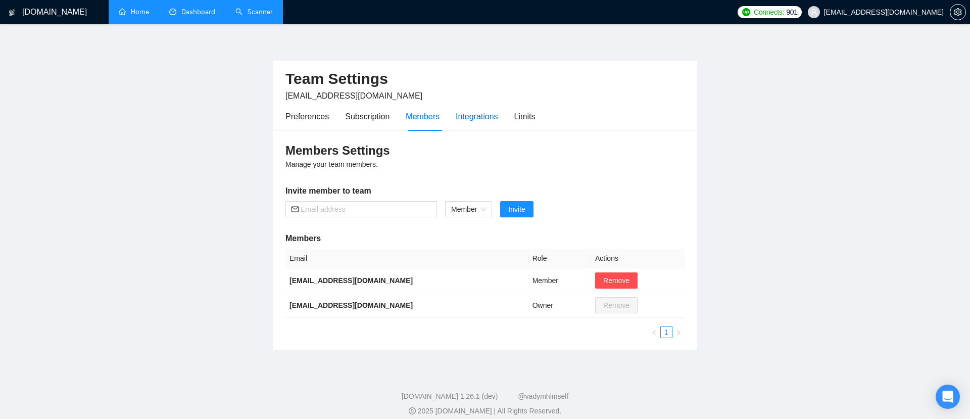
click at [439, 114] on div "Integrations" at bounding box center [476, 116] width 42 height 13
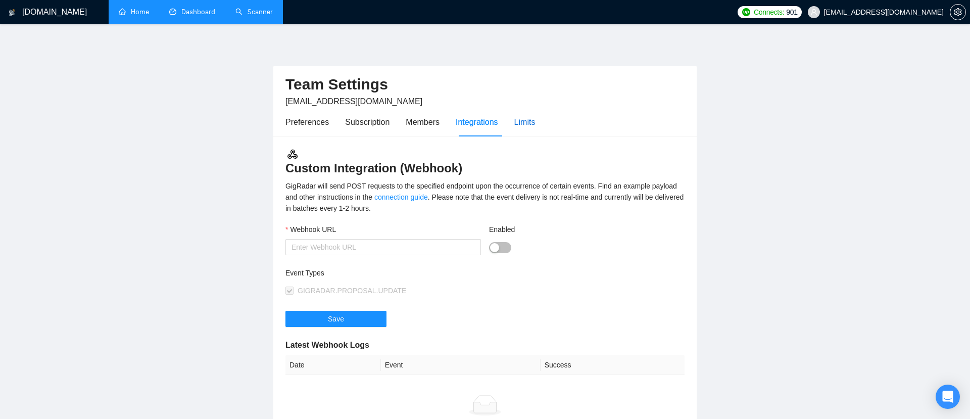
click at [439, 123] on div "Limits" at bounding box center [524, 122] width 21 height 13
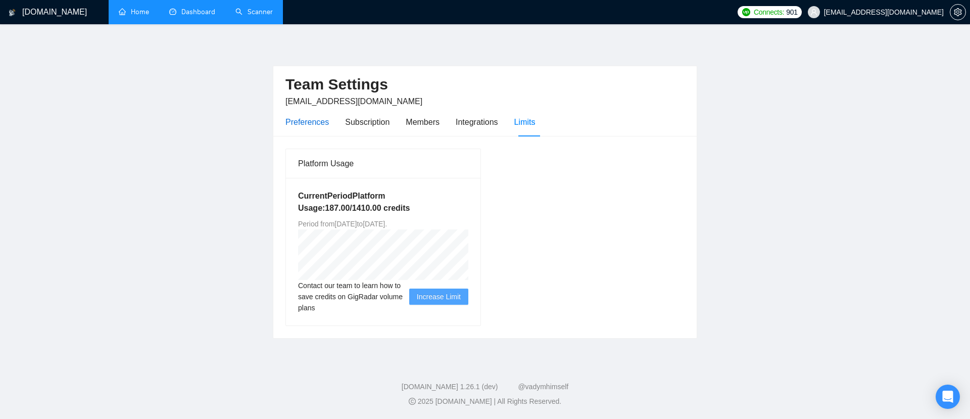
click at [308, 123] on div "Preferences" at bounding box center [306, 122] width 43 height 13
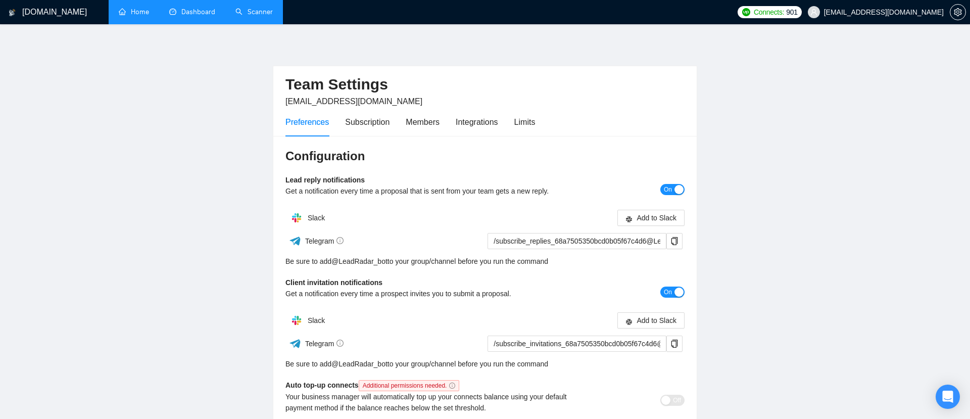
click at [138, 16] on link "Home" at bounding box center [134, 12] width 30 height 9
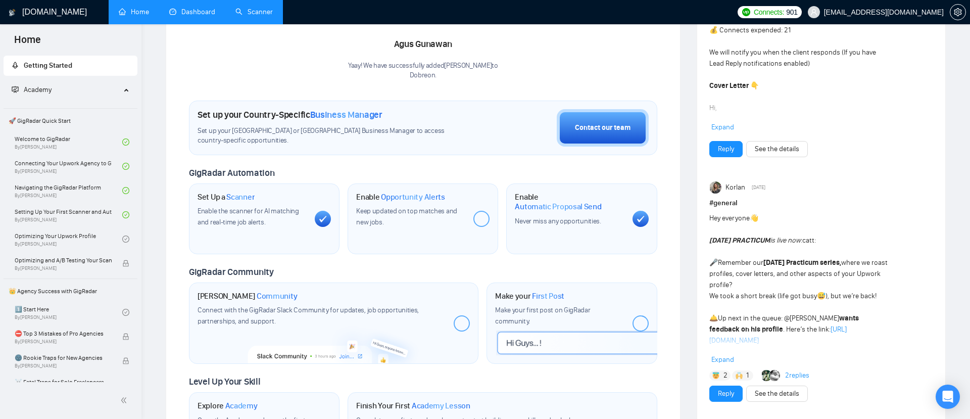
scroll to position [227, 0]
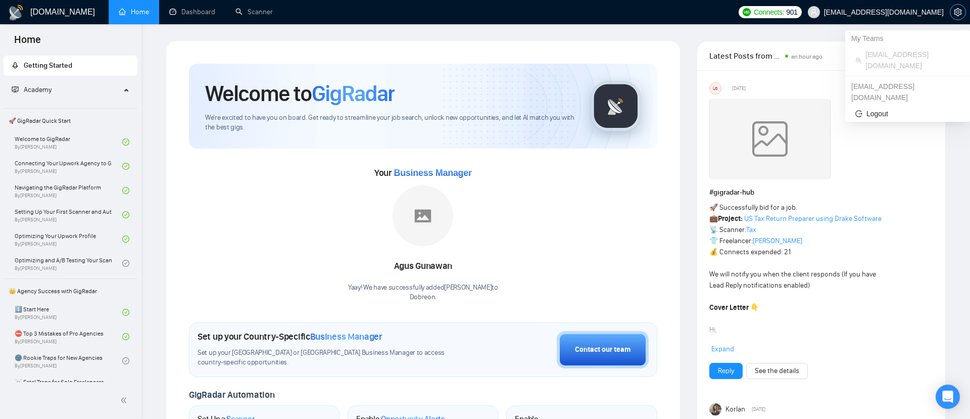
click at [960, 12] on icon "setting" at bounding box center [957, 12] width 8 height 8
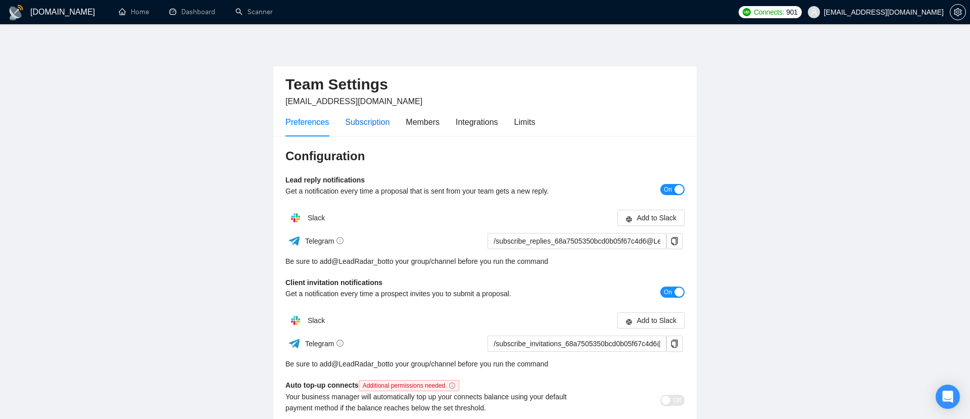
click at [367, 124] on div "Subscription" at bounding box center [367, 122] width 44 height 13
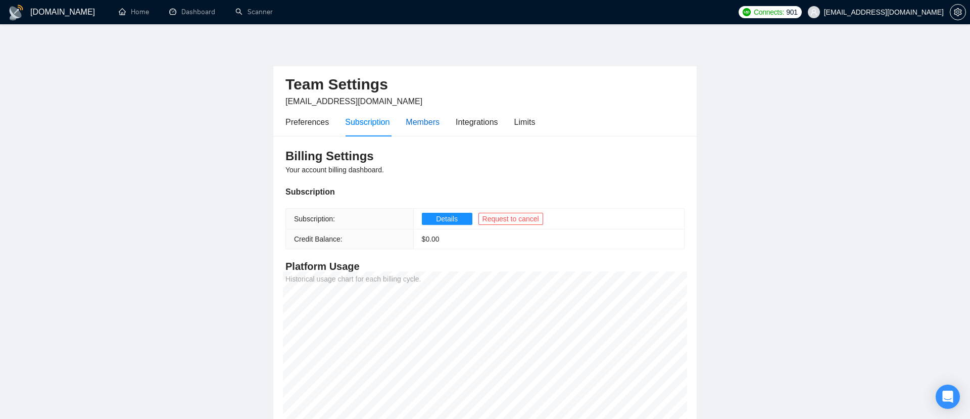
click at [418, 123] on div "Members" at bounding box center [422, 122] width 34 height 13
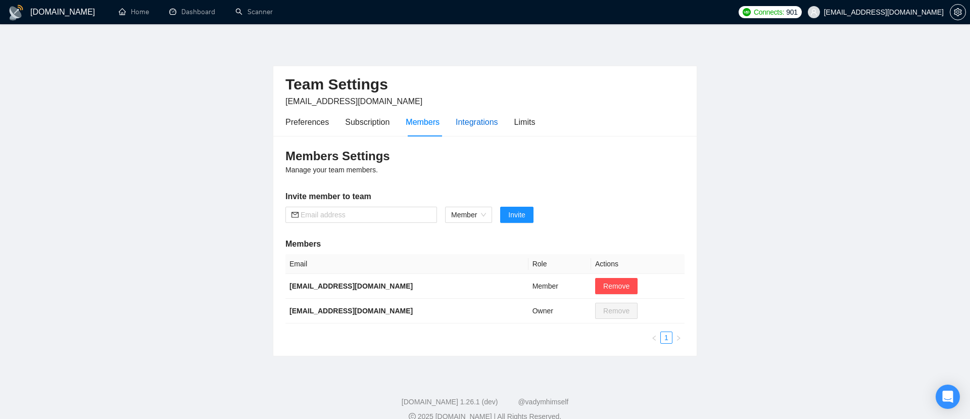
click at [479, 123] on div "Integrations" at bounding box center [476, 122] width 42 height 13
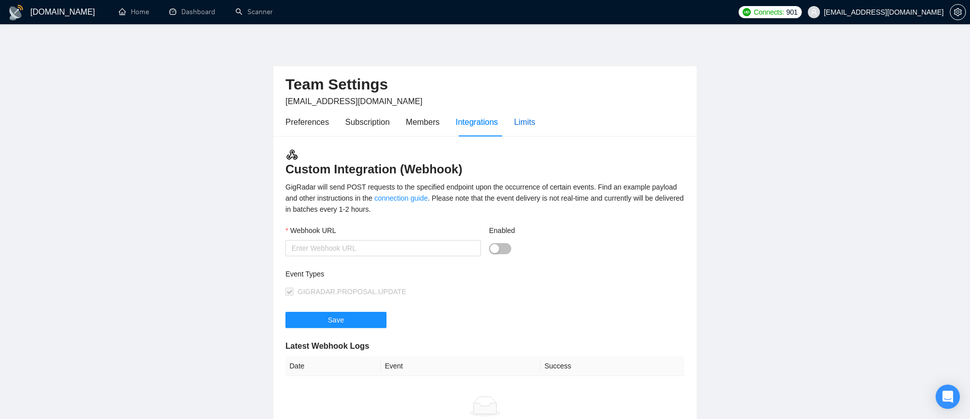
click at [519, 120] on div "Limits" at bounding box center [524, 122] width 21 height 13
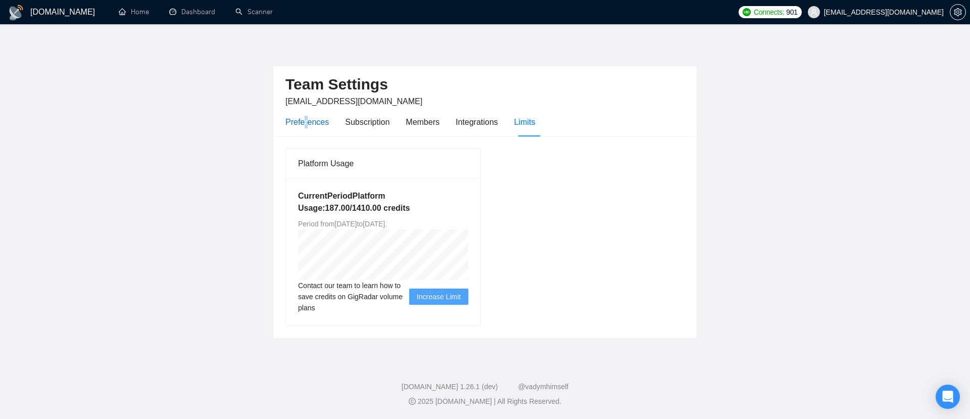
click at [306, 124] on div "Preferences" at bounding box center [306, 122] width 43 height 13
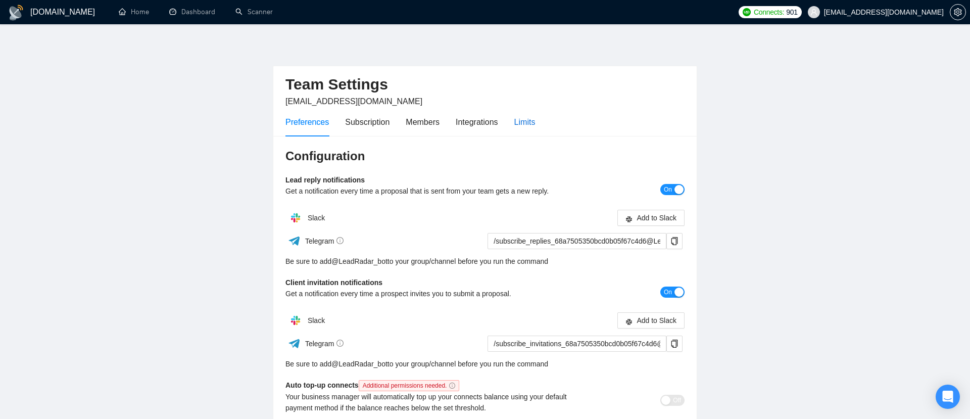
click at [535, 123] on div "Limits" at bounding box center [524, 122] width 21 height 13
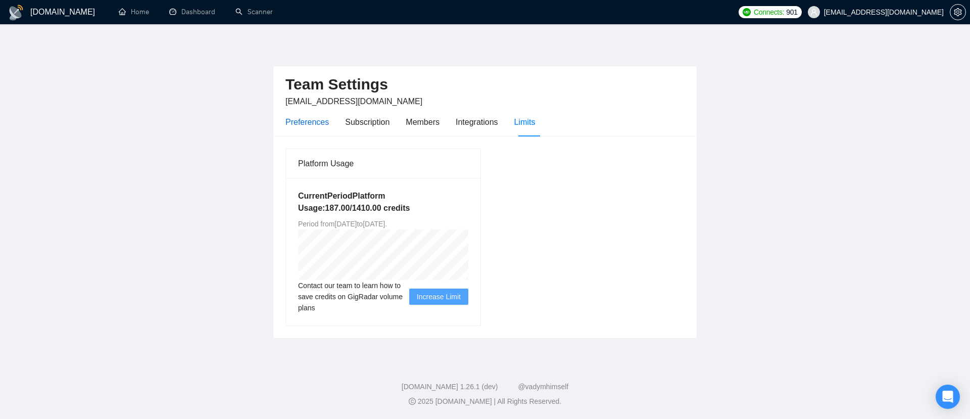
click at [309, 120] on div "Preferences" at bounding box center [306, 122] width 43 height 13
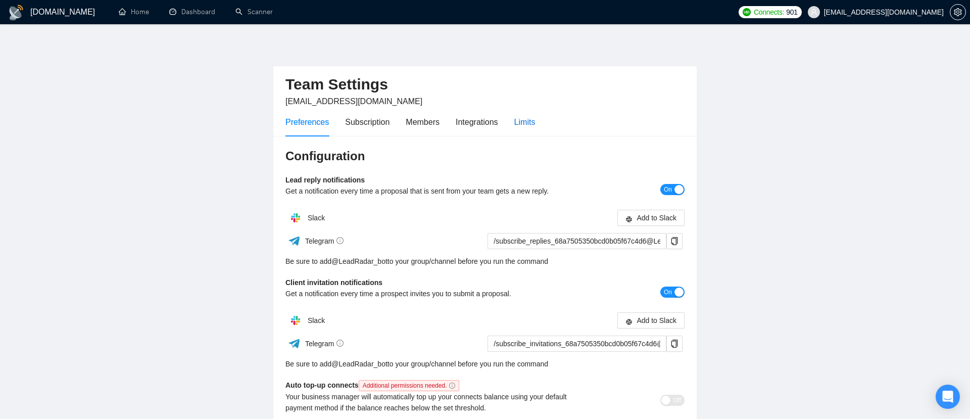
click at [535, 118] on div "Limits" at bounding box center [524, 122] width 21 height 13
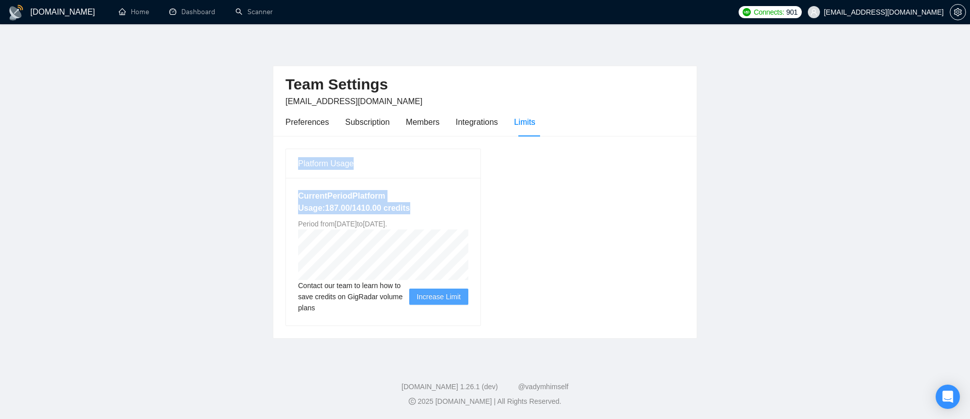
drag, startPoint x: 293, startPoint y: 160, endPoint x: 458, endPoint y: 207, distance: 171.8
click at [458, 207] on div "Platform Usage Current Period Platform Usage: 187.00 / 1410.00 credits Period f…" at bounding box center [382, 236] width 195 height 177
click at [458, 207] on h5 "Current Period Platform Usage: 187.00 / 1410.00 credits" at bounding box center [383, 202] width 170 height 24
click at [311, 121] on div "Preferences" at bounding box center [306, 122] width 43 height 13
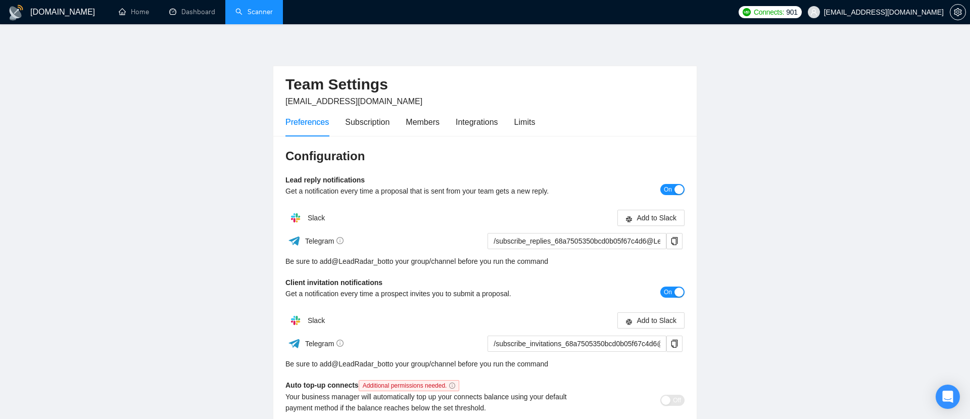
click at [252, 15] on link "Scanner" at bounding box center [253, 12] width 37 height 9
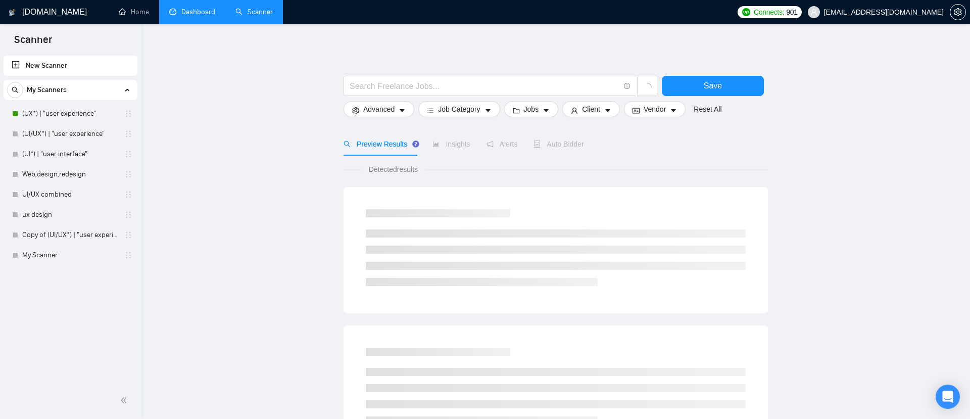
click at [207, 16] on link "Dashboard" at bounding box center [192, 12] width 46 height 9
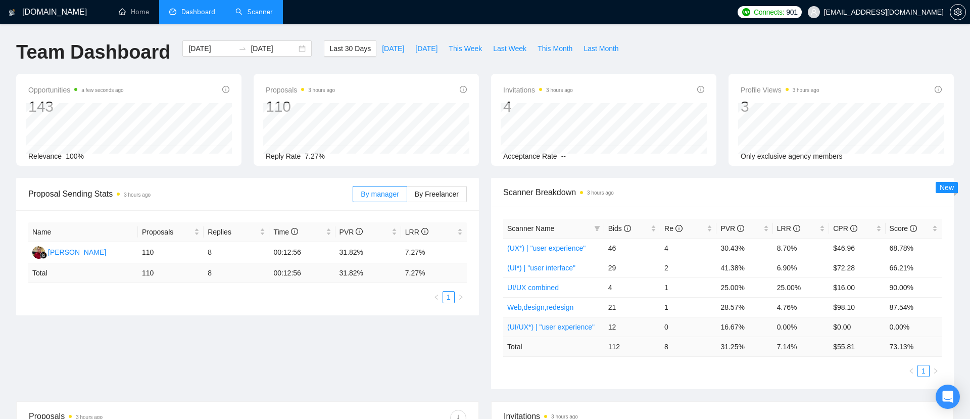
click at [547, 327] on link "(UI/UX*) | "user experience"" at bounding box center [550, 327] width 87 height 8
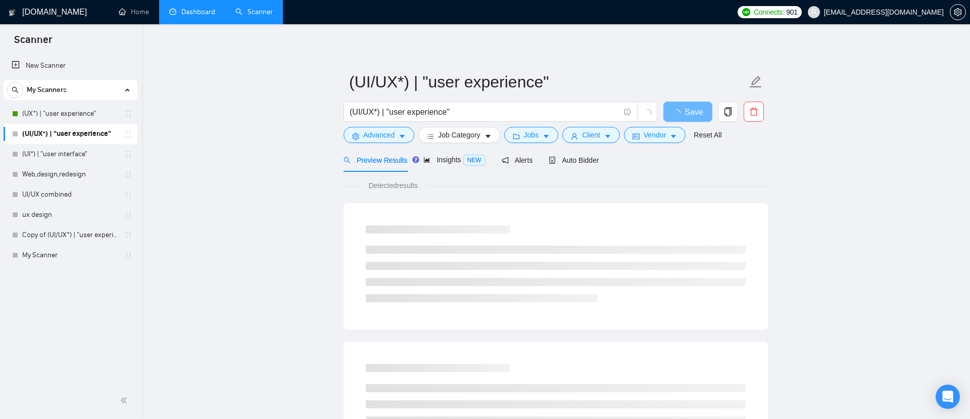
scroll to position [12, 0]
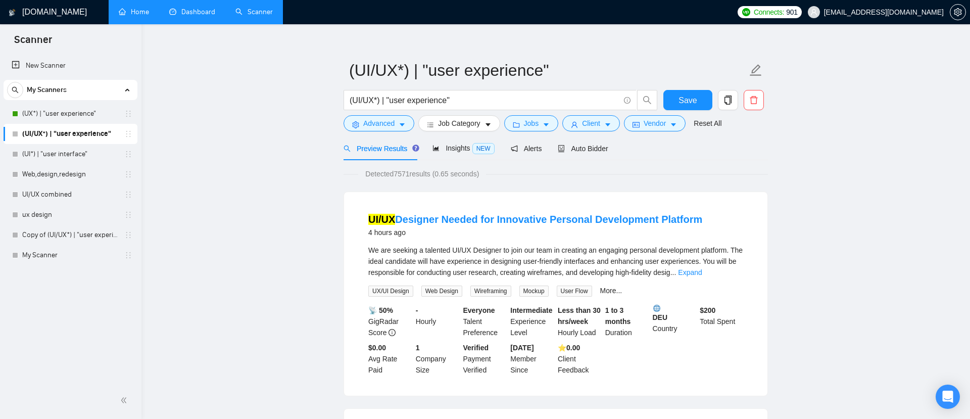
click at [149, 11] on link "Home" at bounding box center [134, 12] width 30 height 9
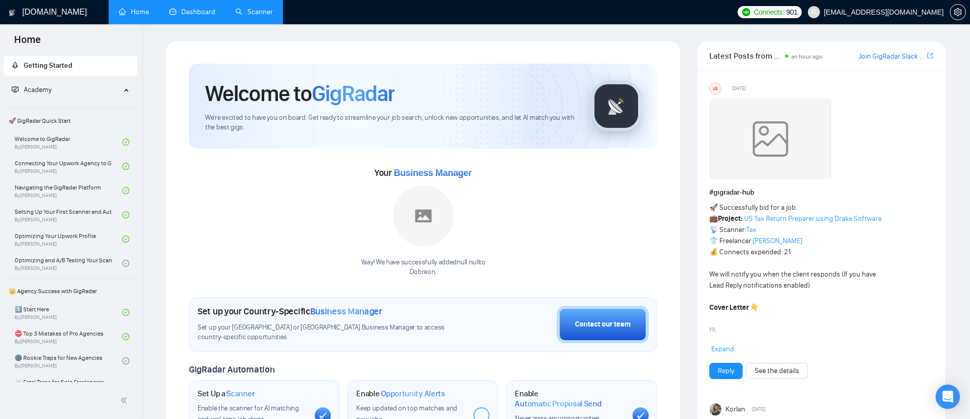
click at [193, 9] on link "Dashboard" at bounding box center [192, 12] width 46 height 9
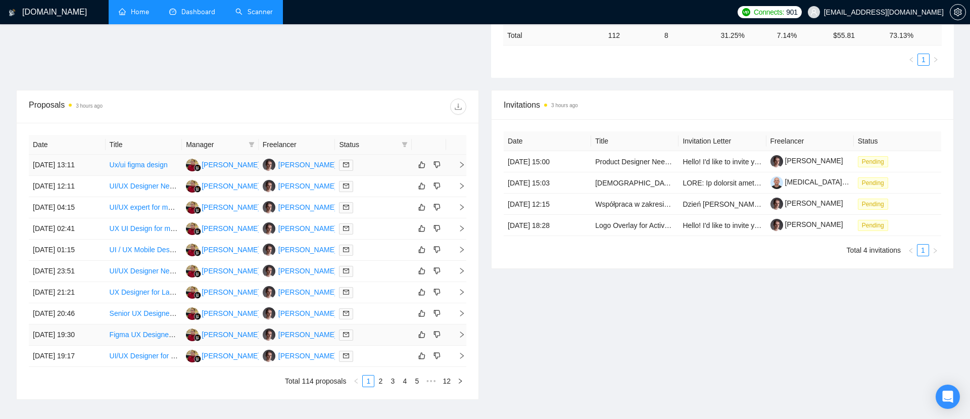
scroll to position [308, 0]
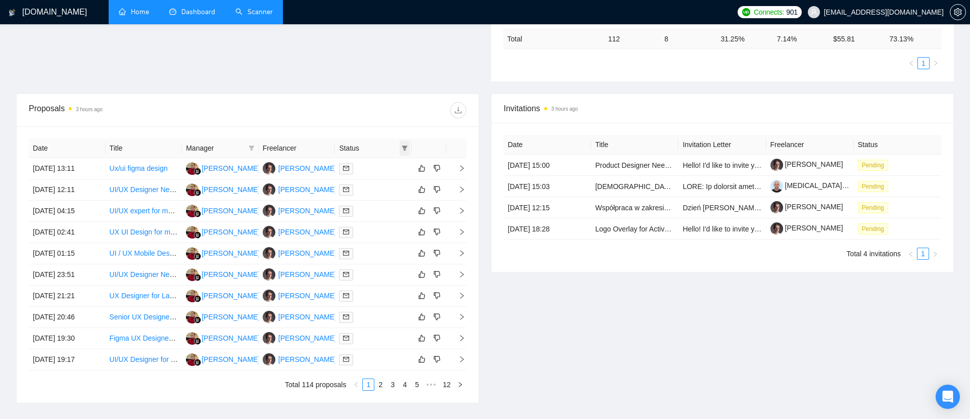
click at [402, 148] on icon "filter" at bounding box center [404, 148] width 6 height 6
click at [462, 168] on icon "right" at bounding box center [461, 168] width 7 height 7
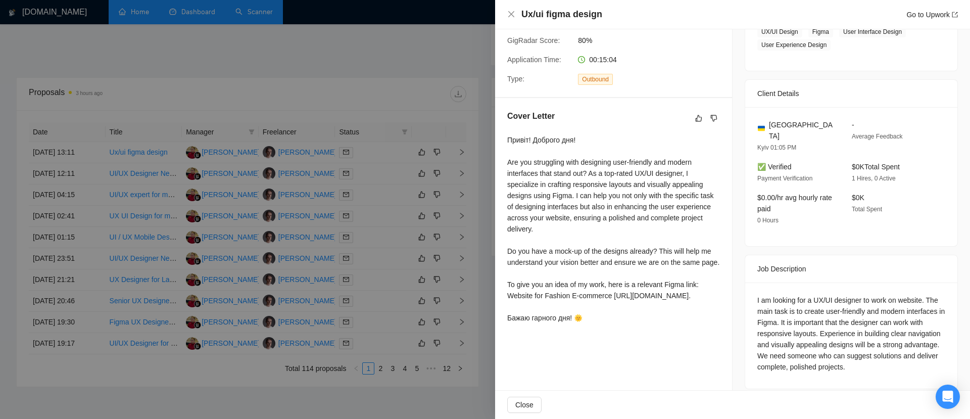
scroll to position [325, 0]
click at [406, 112] on div at bounding box center [485, 209] width 970 height 419
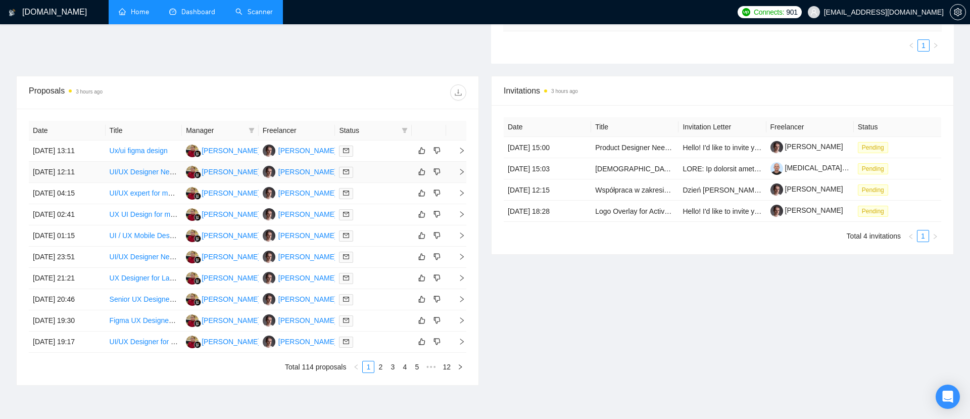
click at [462, 170] on icon "right" at bounding box center [462, 172] width 4 height 6
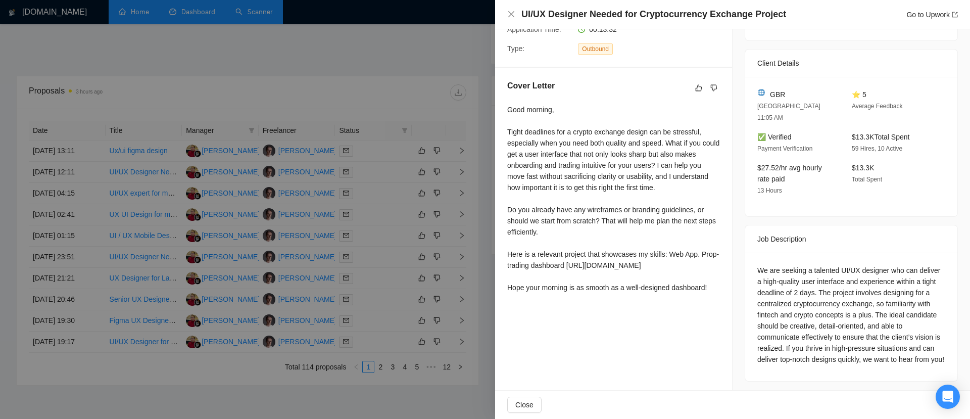
scroll to position [218, 0]
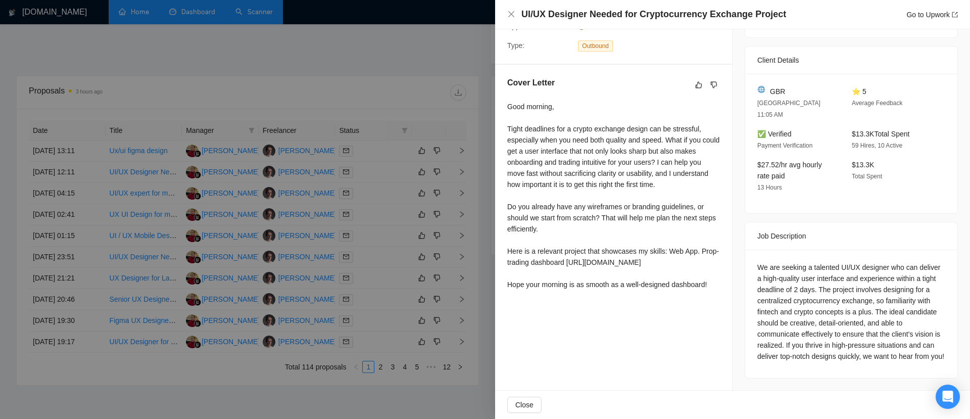
click at [443, 213] on div at bounding box center [485, 209] width 970 height 419
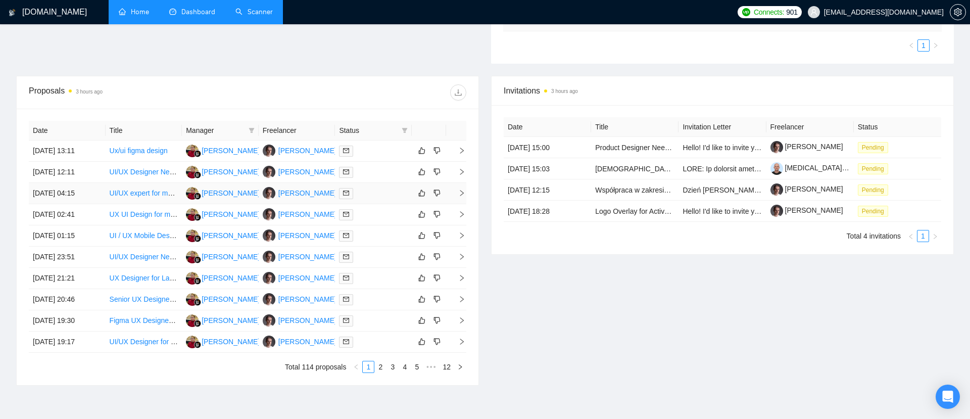
click at [464, 192] on icon "right" at bounding box center [461, 192] width 7 height 7
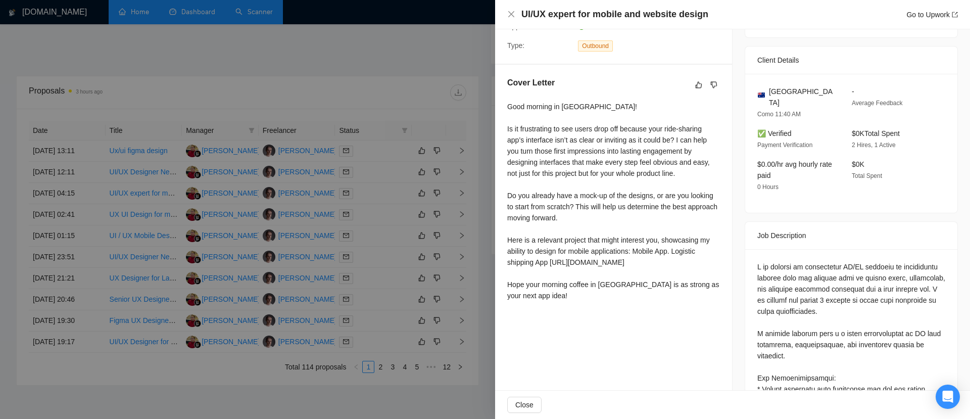
click at [476, 119] on div at bounding box center [485, 209] width 970 height 419
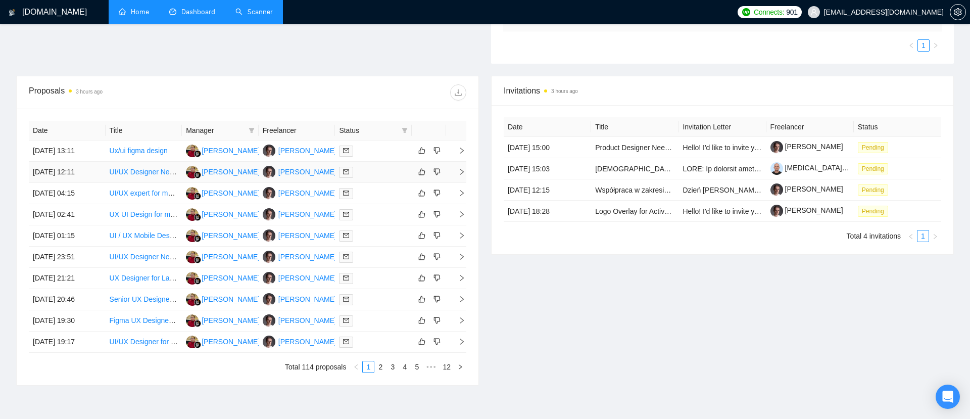
click at [460, 170] on icon "right" at bounding box center [461, 171] width 7 height 7
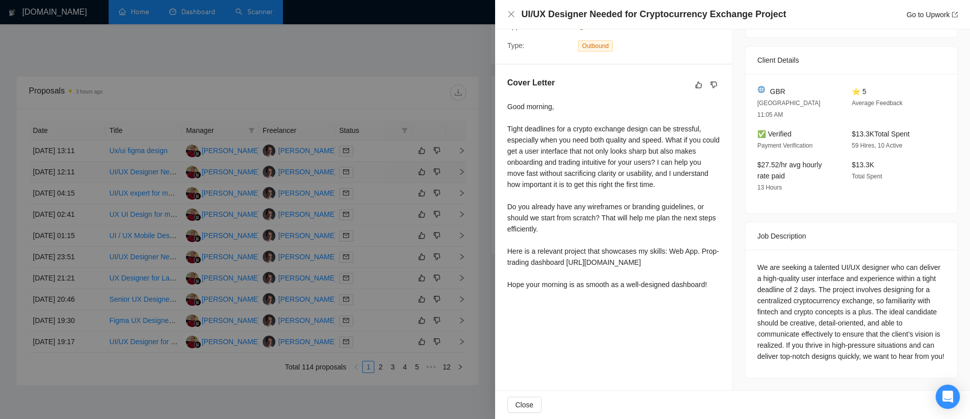
click at [460, 170] on div at bounding box center [485, 209] width 970 height 419
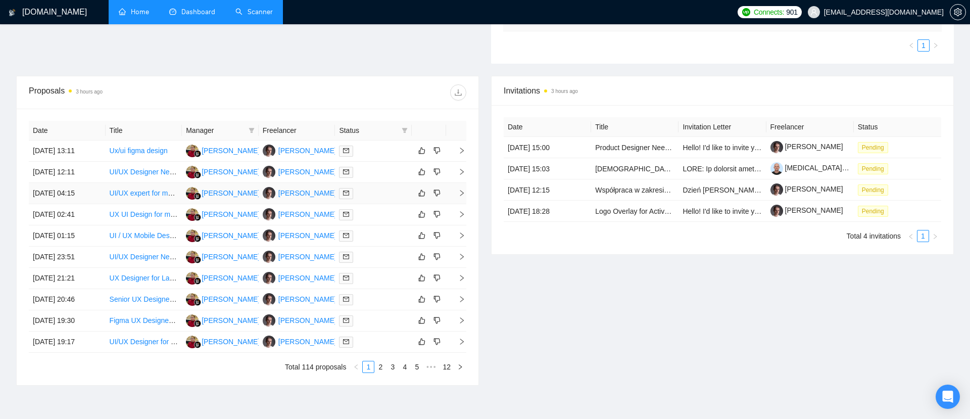
click at [462, 193] on icon "right" at bounding box center [461, 192] width 7 height 7
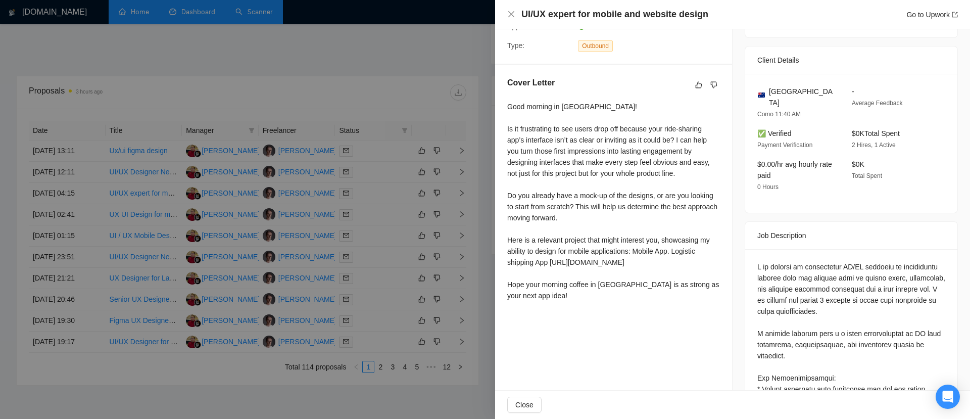
click at [472, 191] on div at bounding box center [485, 209] width 970 height 419
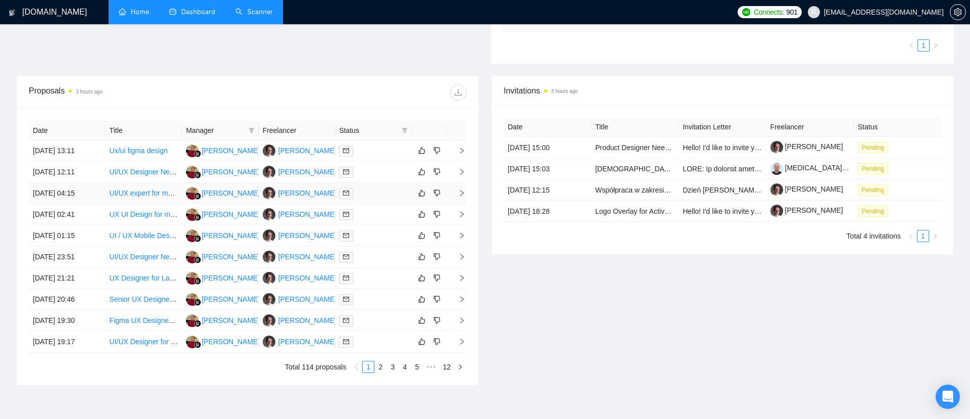
click at [463, 194] on icon "right" at bounding box center [461, 192] width 7 height 7
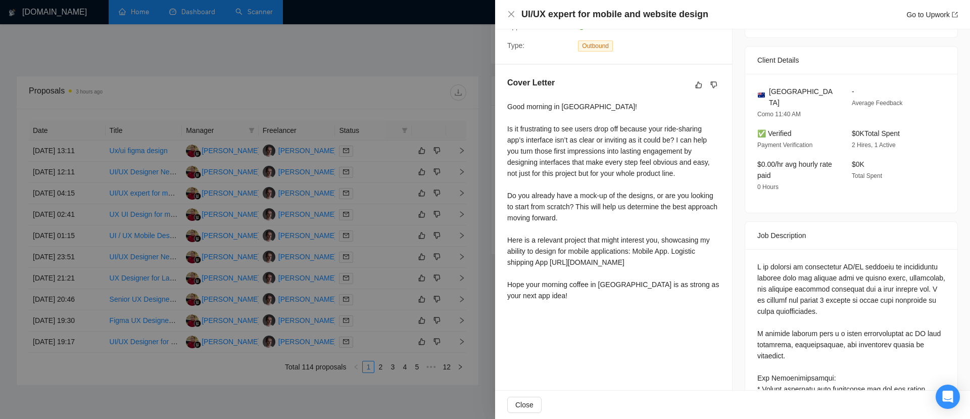
click at [474, 206] on div at bounding box center [485, 209] width 970 height 419
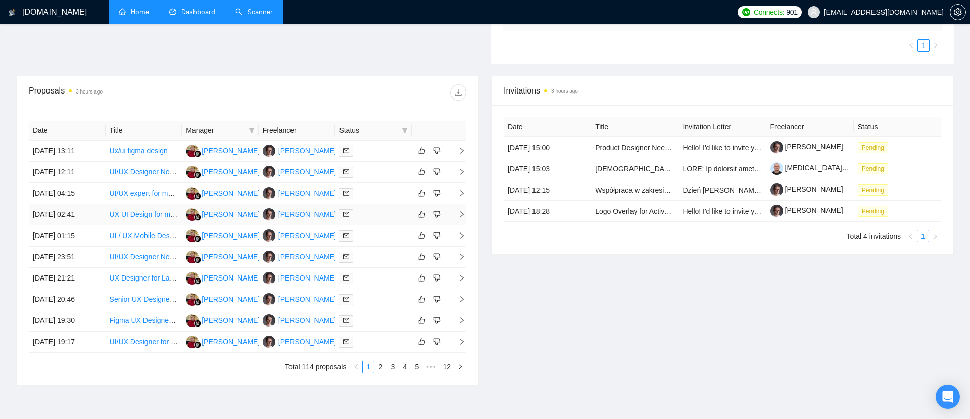
click at [463, 213] on icon "right" at bounding box center [461, 214] width 7 height 7
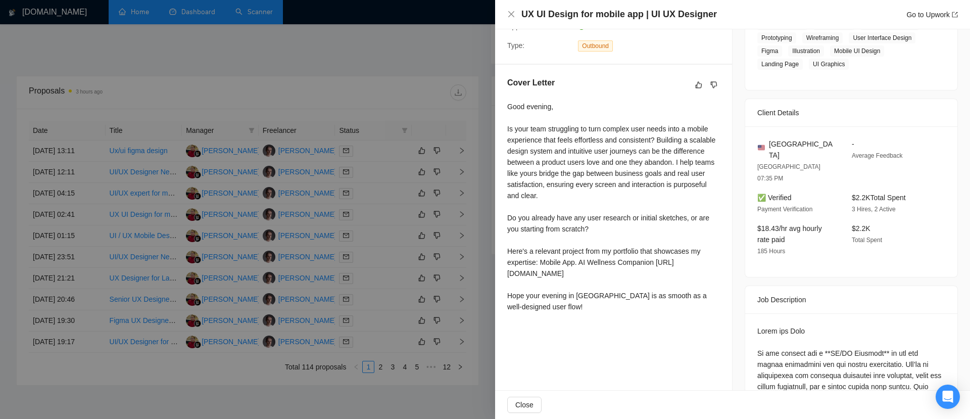
click at [479, 221] on div at bounding box center [485, 209] width 970 height 419
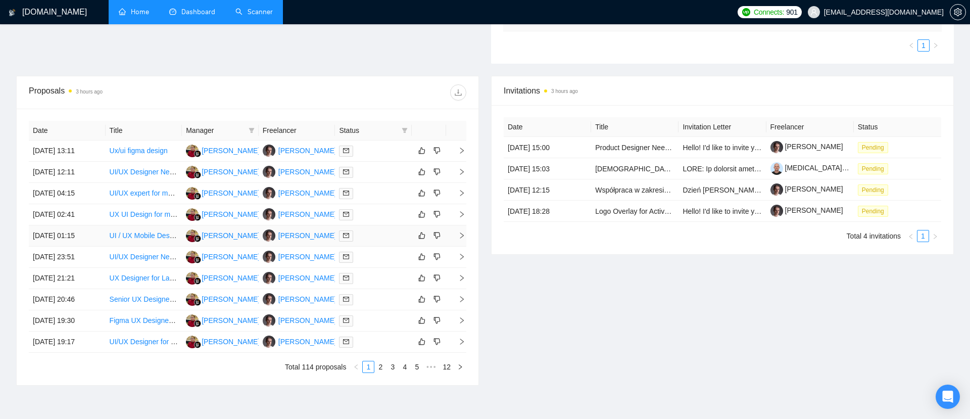
click at [462, 236] on icon "right" at bounding box center [461, 235] width 7 height 7
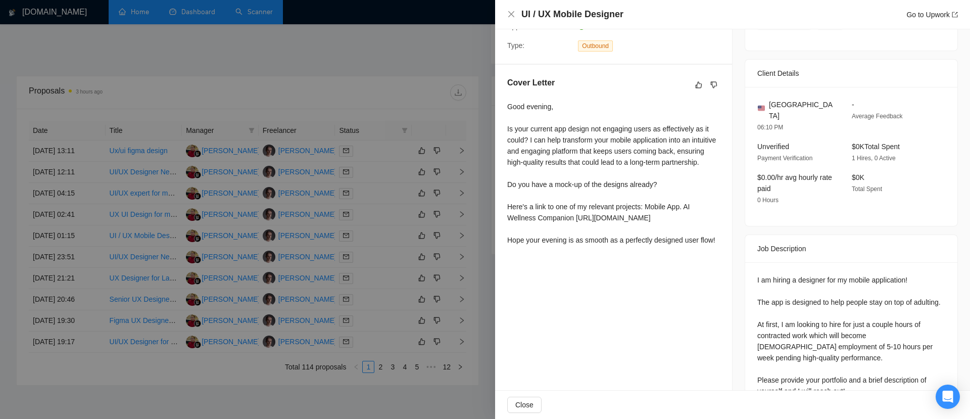
click at [477, 239] on div at bounding box center [485, 209] width 970 height 419
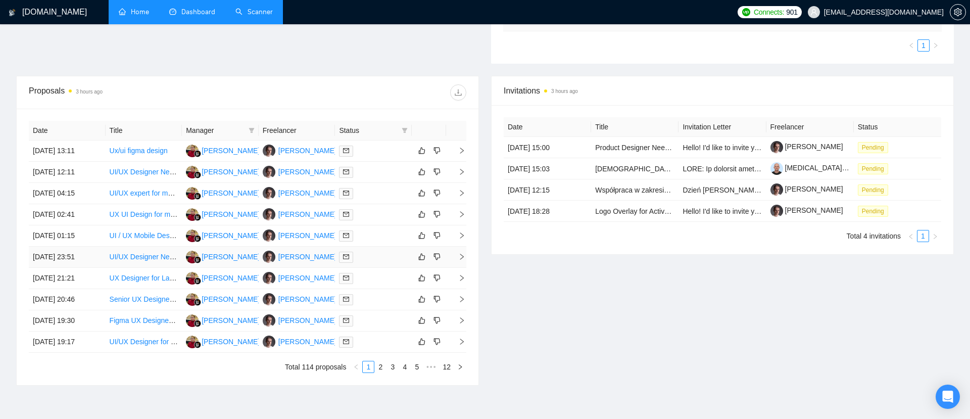
click at [461, 253] on icon "right" at bounding box center [461, 256] width 7 height 7
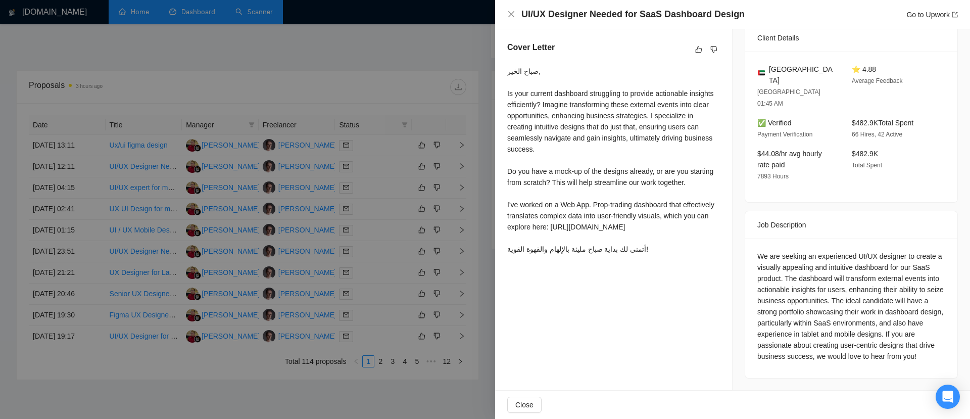
scroll to position [333, 0]
click at [477, 327] on div at bounding box center [485, 209] width 970 height 419
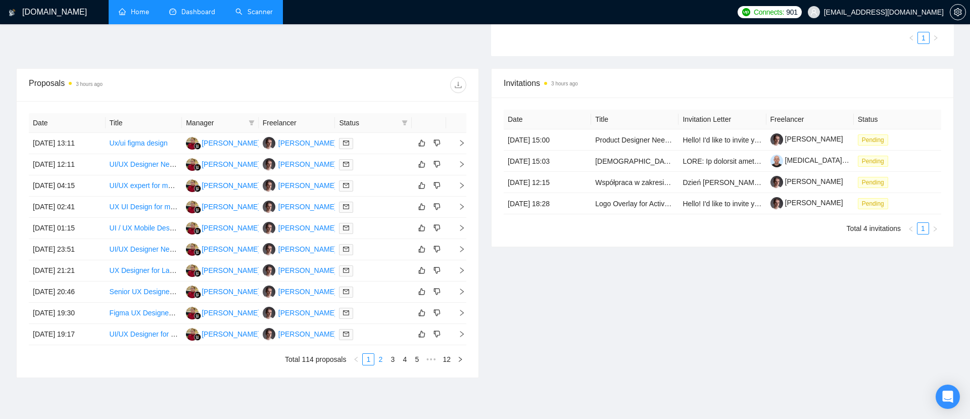
click at [378, 357] on link "2" at bounding box center [380, 358] width 11 height 11
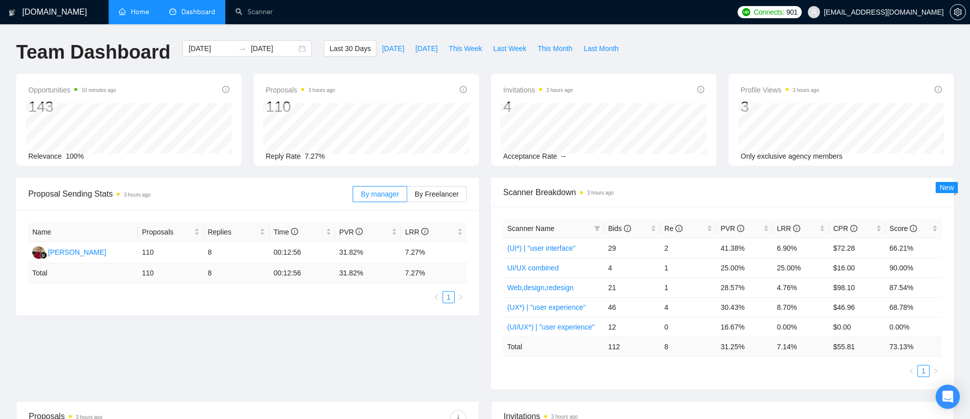
click at [254, 109] on div "Proposals 3 hours ago 110 2025-08-18 Replied 0 Reply Rate 7.27%" at bounding box center [365, 120] width 225 height 92
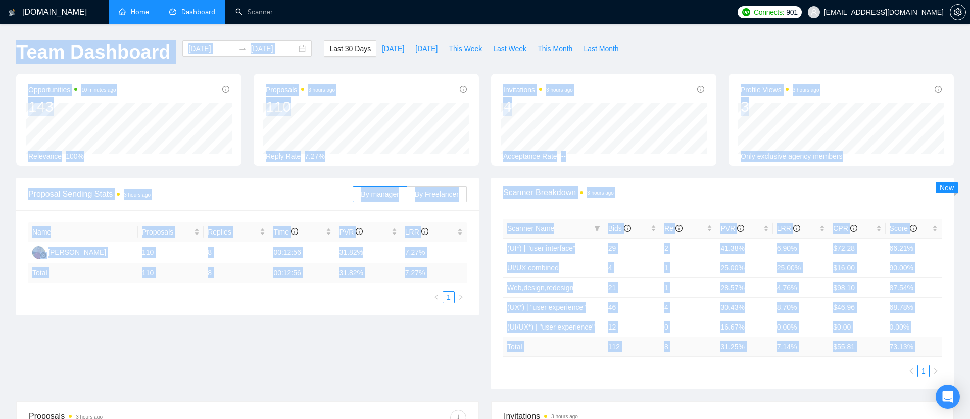
drag, startPoint x: 10, startPoint y: 48, endPoint x: 782, endPoint y: 371, distance: 836.4
click at [781, 371] on main "Team Dashboard 2025-08-18 2025-09-17 Last 30 Days Today Yesterday This Week Las…" at bounding box center [484, 381] width 937 height 682
click at [782, 371] on ul "1" at bounding box center [722, 371] width 438 height 12
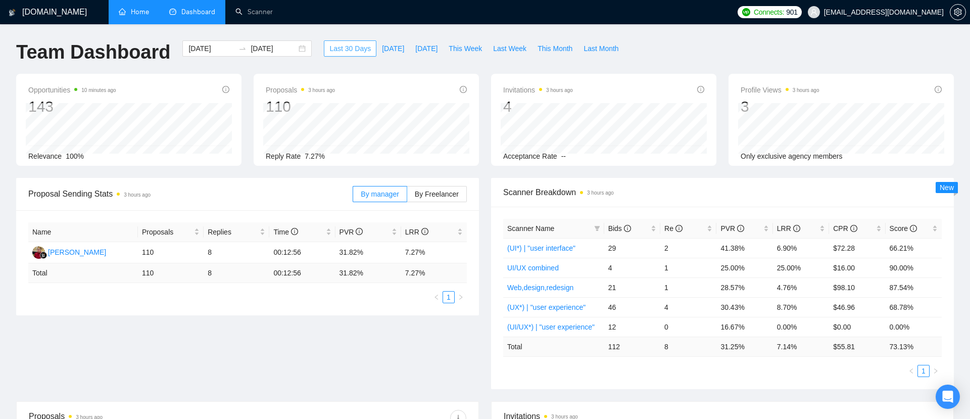
click at [333, 52] on span "Last 30 Days" at bounding box center [349, 48] width 41 height 11
click at [260, 14] on link "Scanner" at bounding box center [253, 12] width 37 height 9
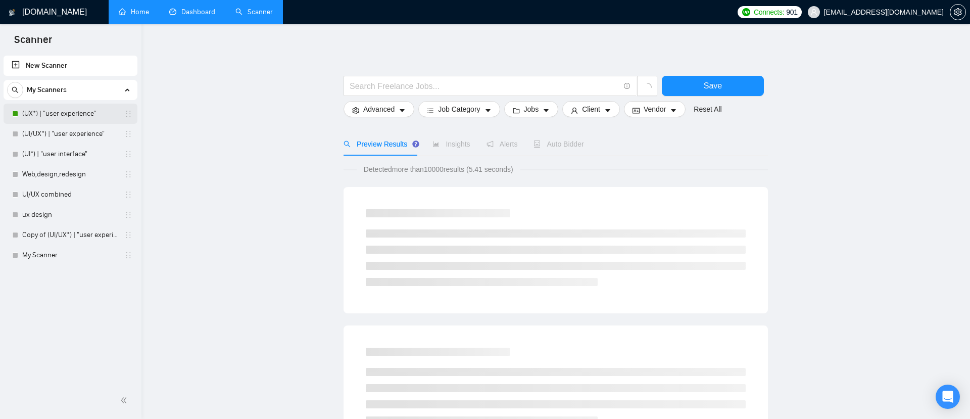
click at [58, 115] on link "(UX*) | "user experience"" at bounding box center [70, 114] width 96 height 20
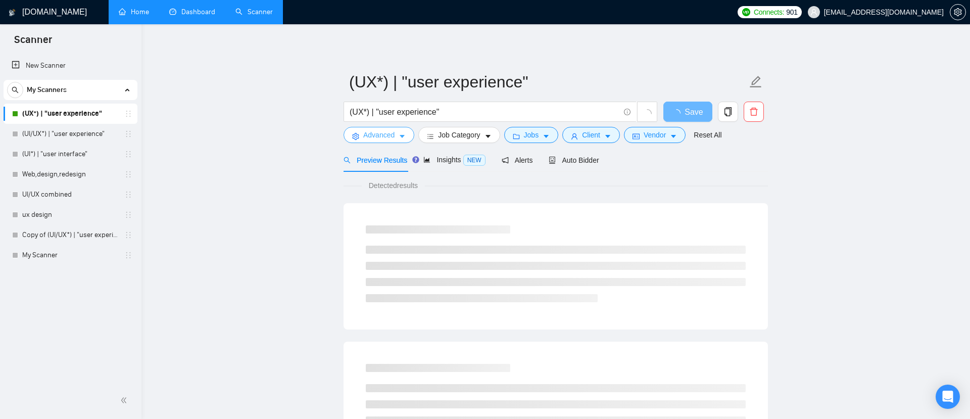
click at [377, 133] on span "Advanced" at bounding box center [378, 134] width 31 height 11
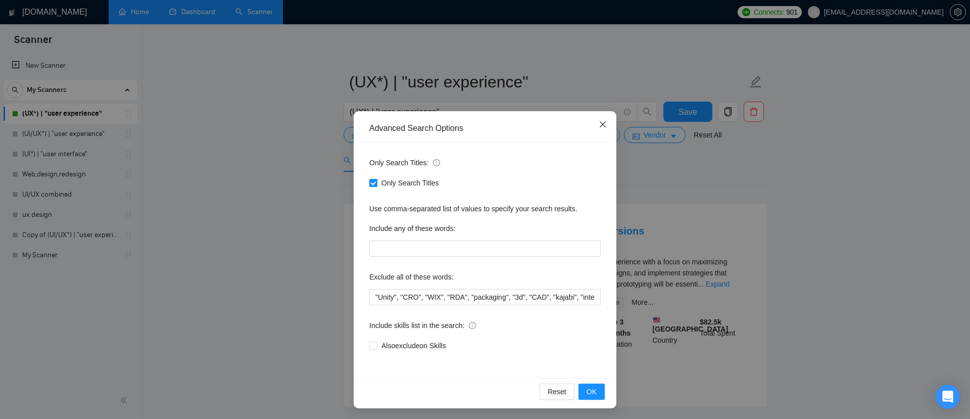
click at [604, 123] on icon "close" at bounding box center [602, 124] width 6 height 6
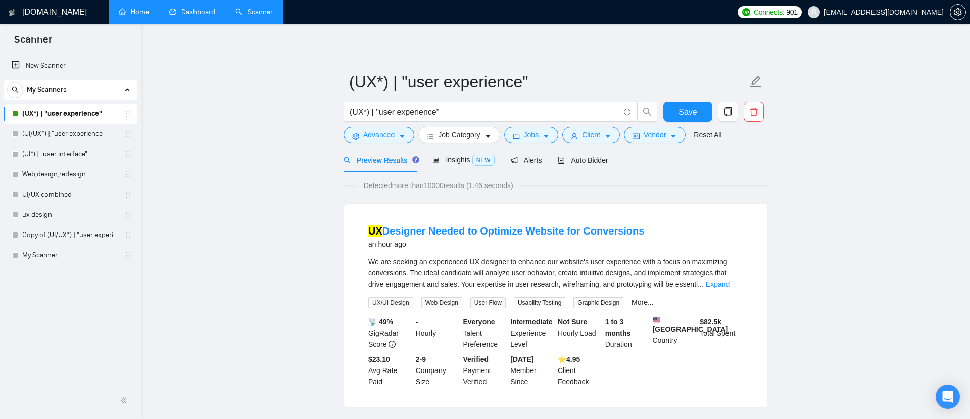
click at [374, 125] on div "(UX*) | "user experience"" at bounding box center [500, 114] width 318 height 25
click at [378, 137] on span "Advanced" at bounding box center [378, 134] width 31 height 11
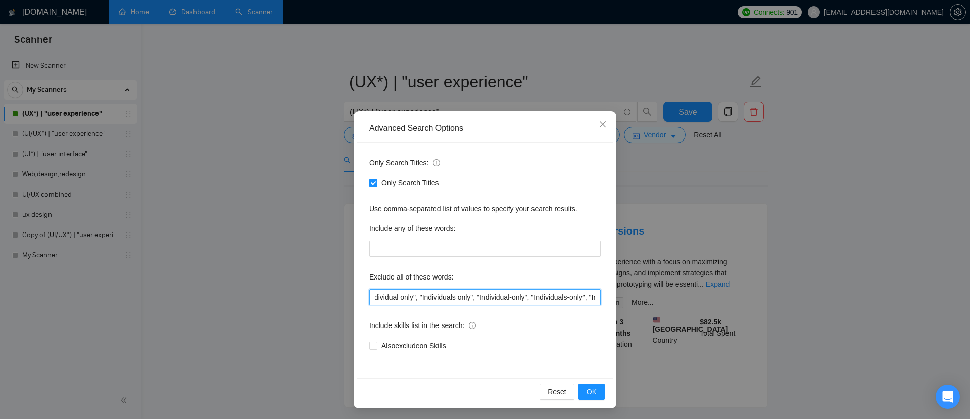
drag, startPoint x: 378, startPoint y: 298, endPoint x: 595, endPoint y: 298, distance: 217.1
click at [595, 298] on input ""Unity", "CRO", "WIX", "RDA", "packaging", "3d", "CAD", "kajabi", "interior", "…" at bounding box center [484, 297] width 231 height 16
click at [605, 120] on span "Close" at bounding box center [602, 124] width 27 height 27
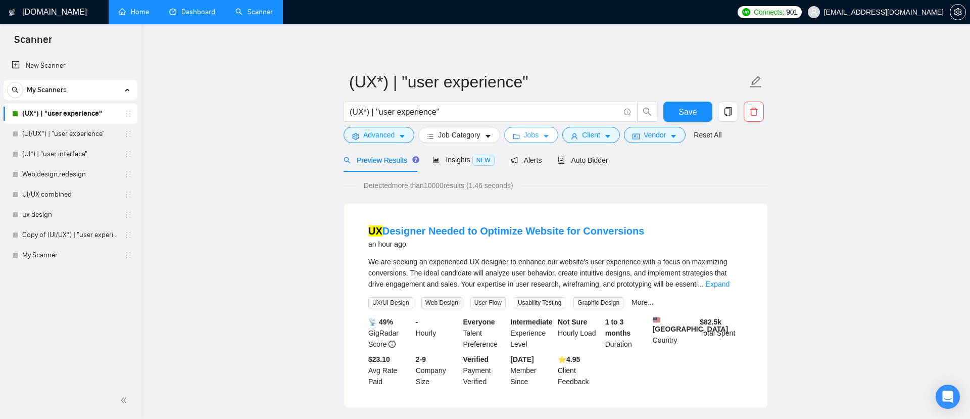
click at [532, 137] on span "Jobs" at bounding box center [531, 134] width 15 height 11
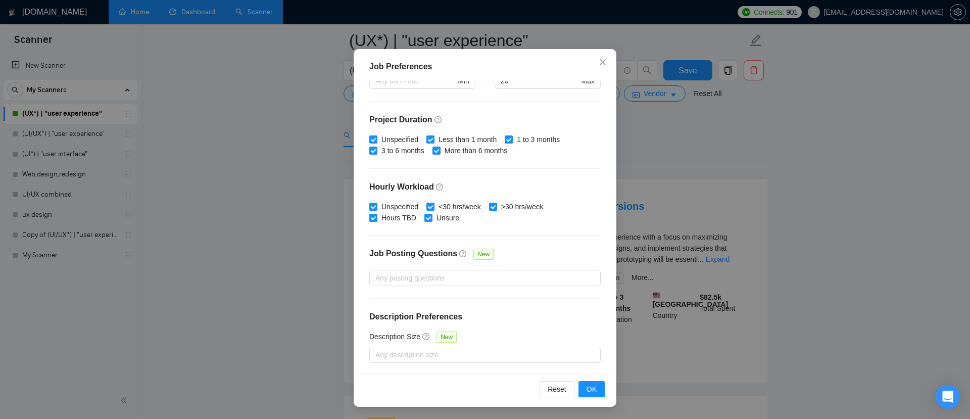
scroll to position [74, 0]
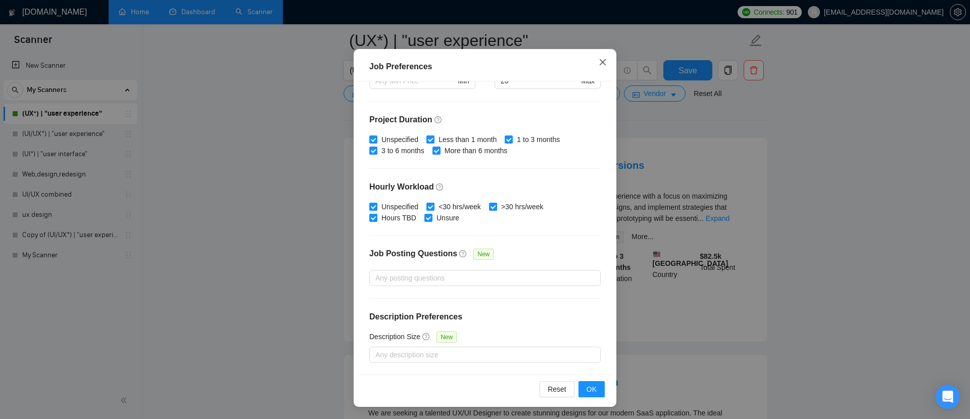
click at [605, 62] on icon "close" at bounding box center [602, 62] width 8 height 8
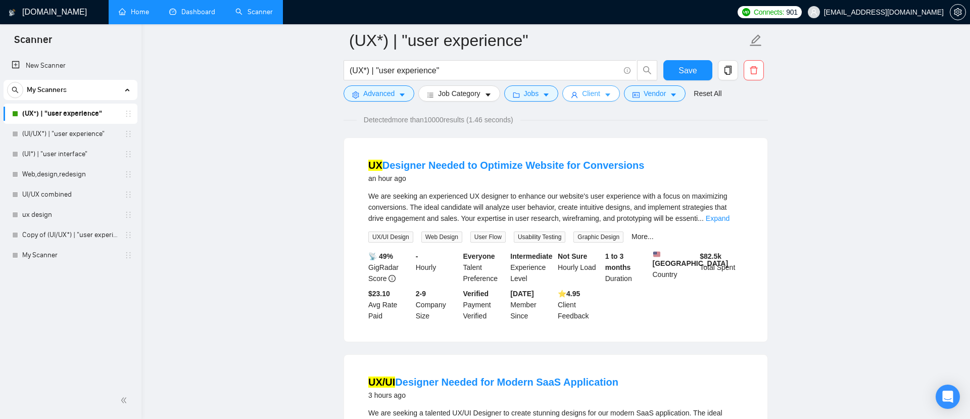
scroll to position [12, 0]
click at [590, 92] on span "Client" at bounding box center [591, 93] width 18 height 11
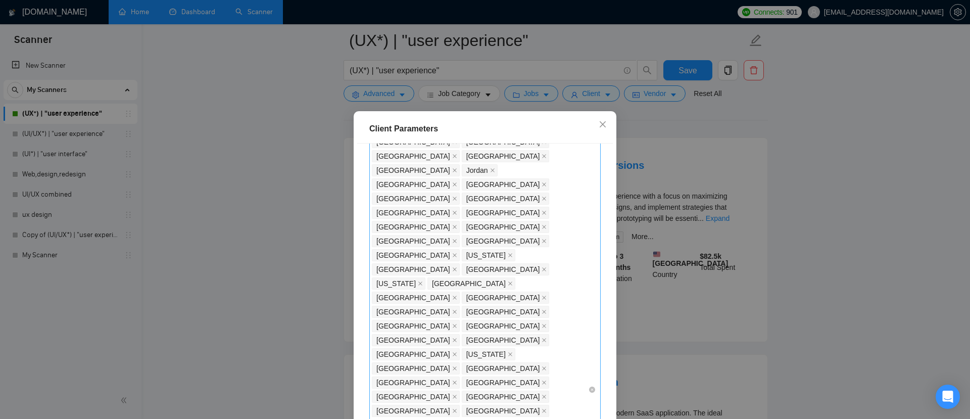
scroll to position [253, 0]
click at [601, 121] on icon "close" at bounding box center [602, 124] width 8 height 8
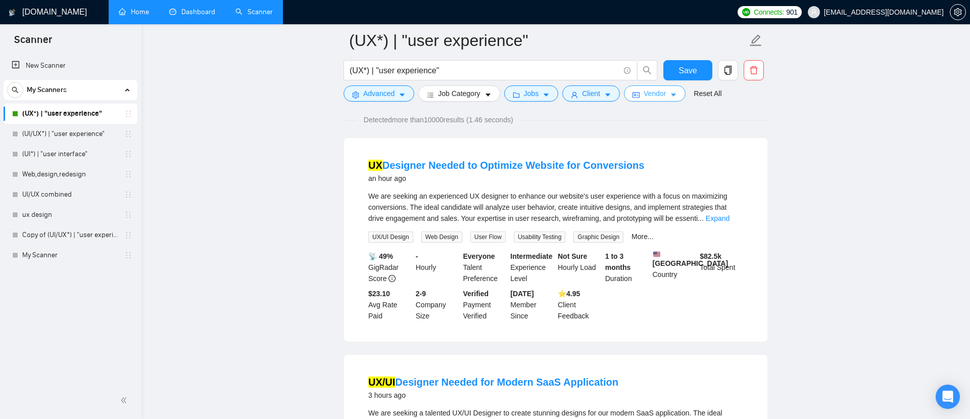
click at [658, 90] on span "Vendor" at bounding box center [654, 93] width 22 height 11
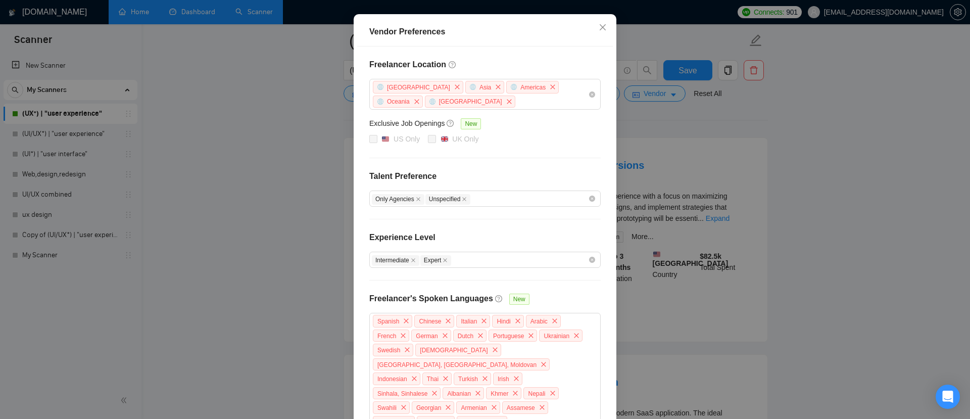
scroll to position [0, 0]
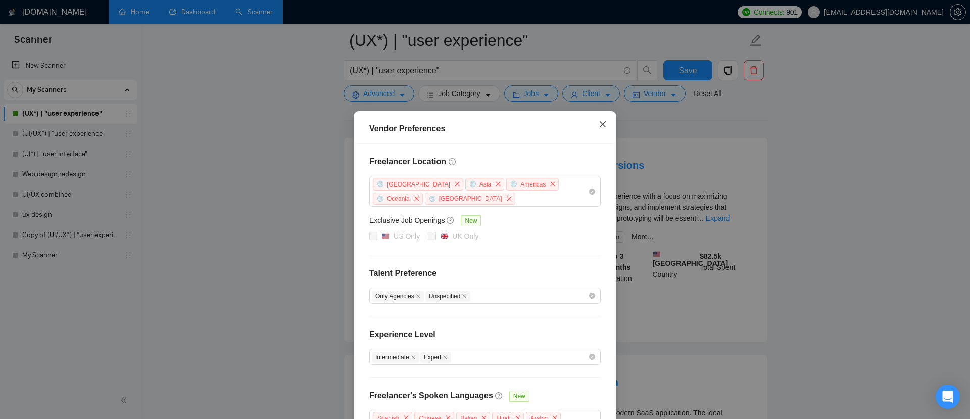
click at [603, 125] on icon "close" at bounding box center [602, 124] width 6 height 6
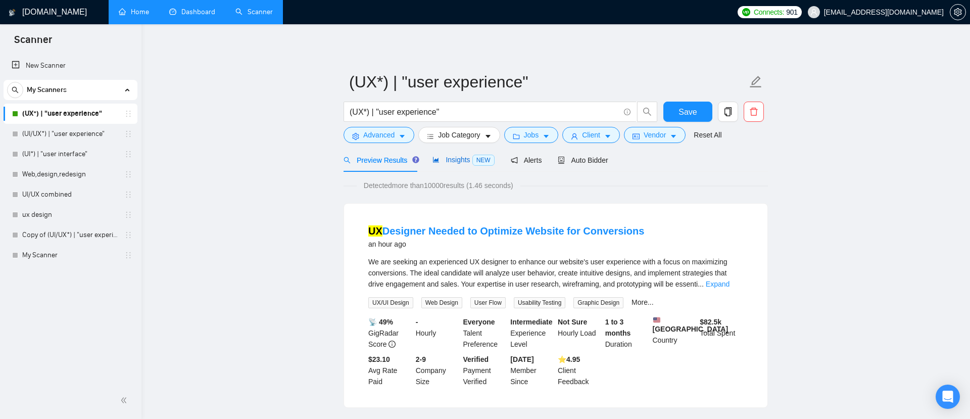
click at [451, 156] on span "Insights NEW" at bounding box center [463, 160] width 62 height 8
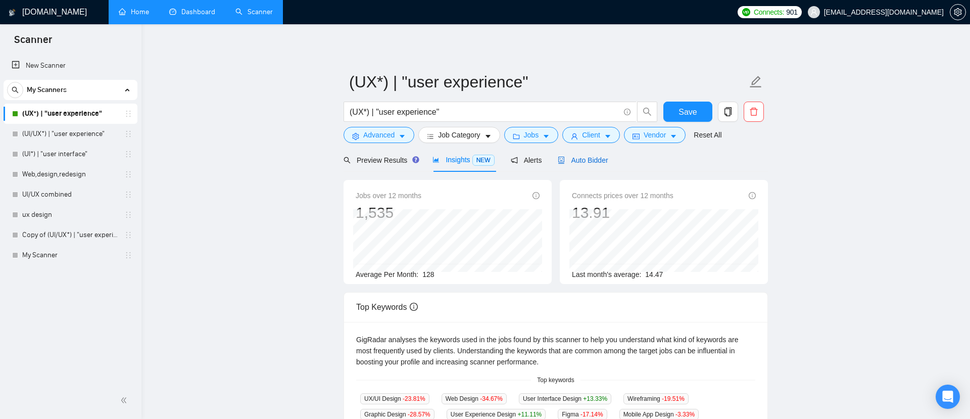
click at [580, 159] on span "Auto Bidder" at bounding box center [582, 160] width 50 height 8
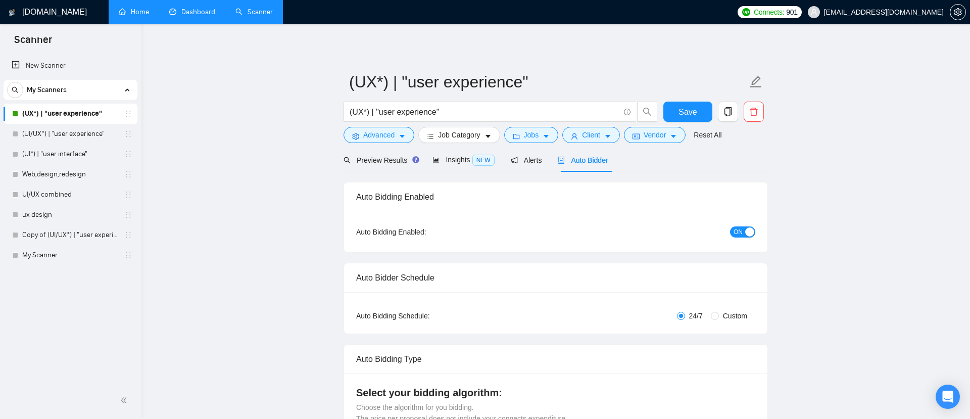
checkbox input "true"
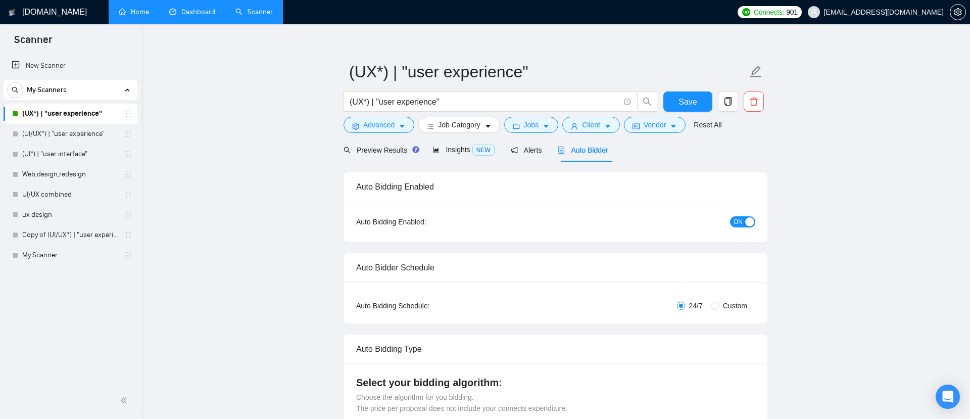
scroll to position [8, 0]
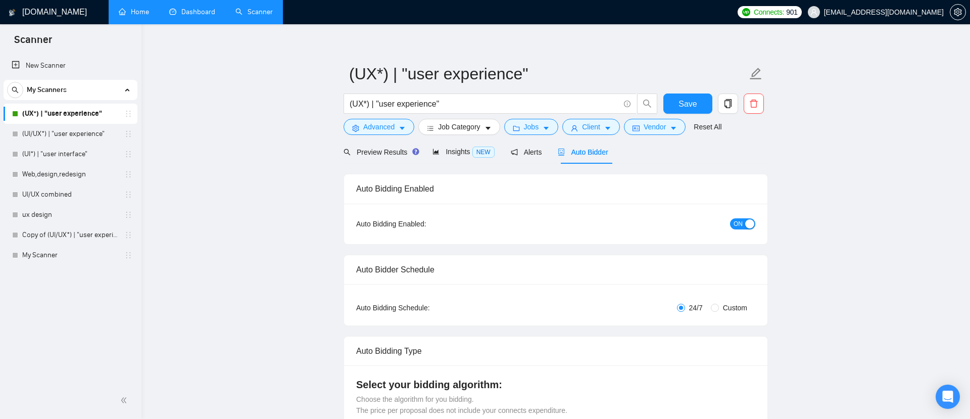
click at [642, 190] on div "Auto Bidding Enabled" at bounding box center [555, 188] width 399 height 29
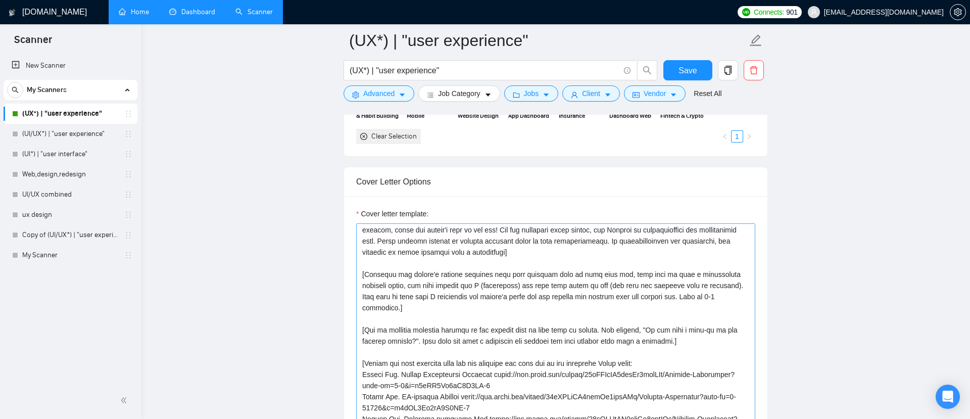
scroll to position [0, 0]
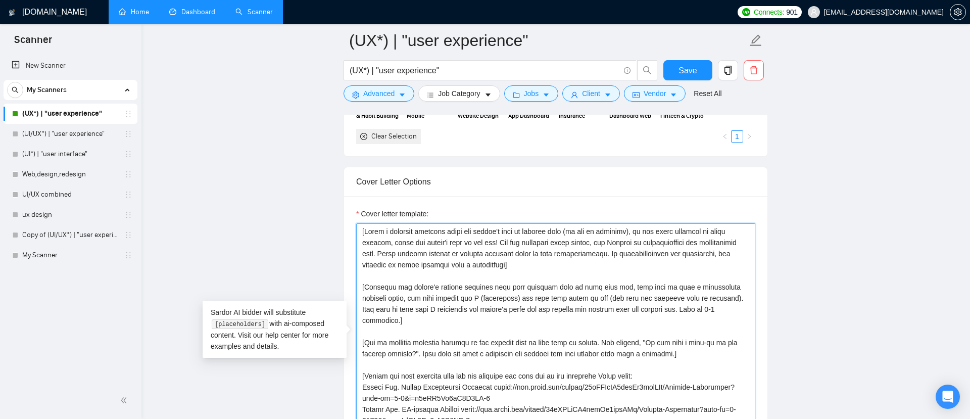
drag, startPoint x: 362, startPoint y: 231, endPoint x: 521, endPoint y: 344, distance: 195.2
click at [521, 344] on textarea "Cover letter template:" at bounding box center [555, 336] width 399 height 227
click at [493, 343] on textarea "Cover letter template:" at bounding box center [555, 336] width 399 height 227
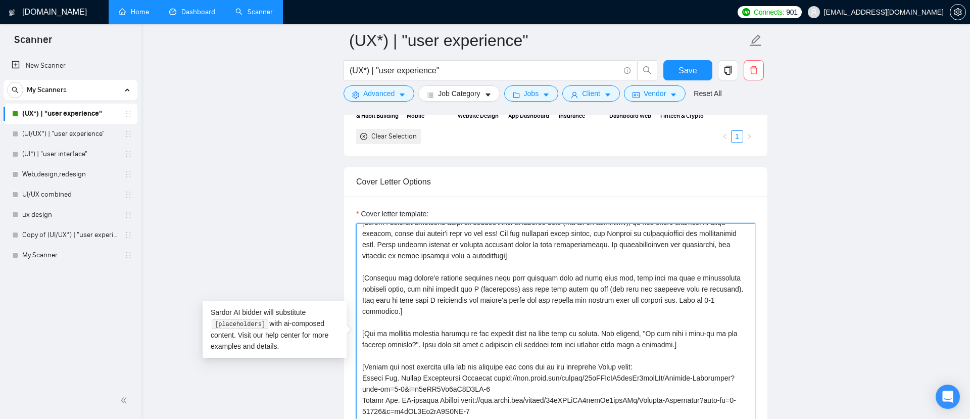
scroll to position [1, 0]
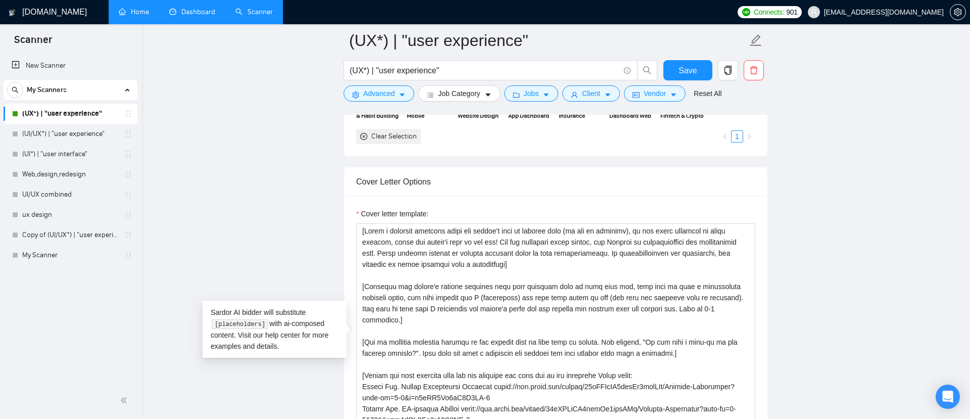
click at [185, 15] on link "Dashboard" at bounding box center [192, 12] width 46 height 9
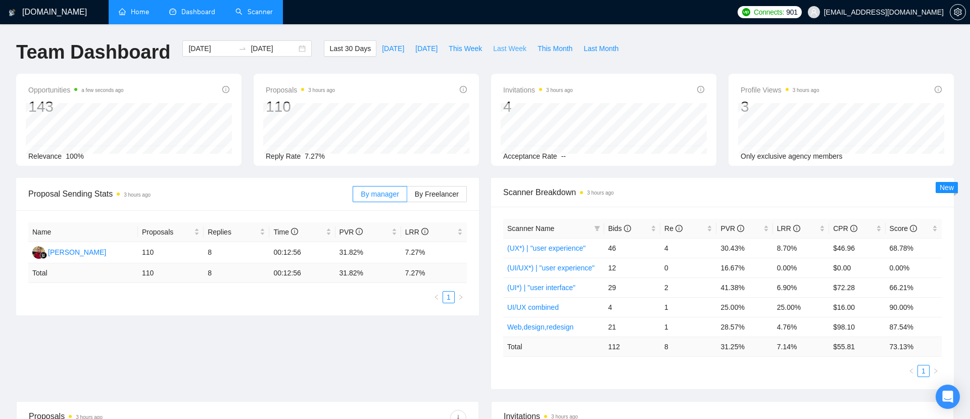
click at [505, 51] on span "Last Week" at bounding box center [509, 48] width 33 height 11
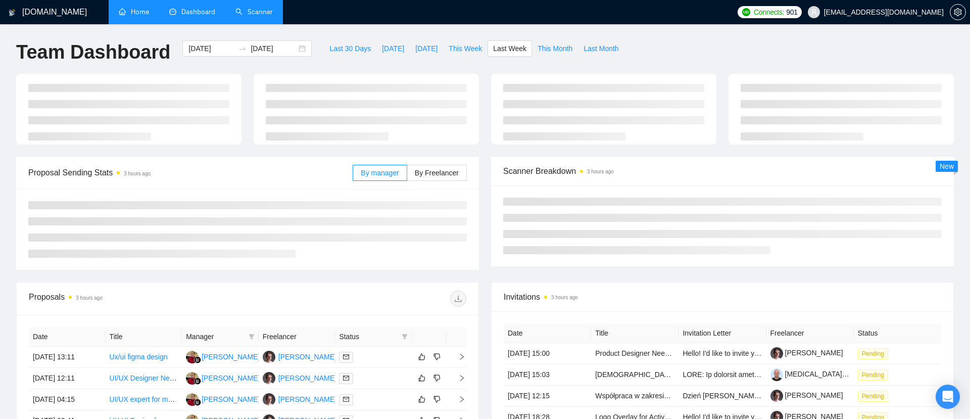
type input "2025-09-08"
type input "2025-09-14"
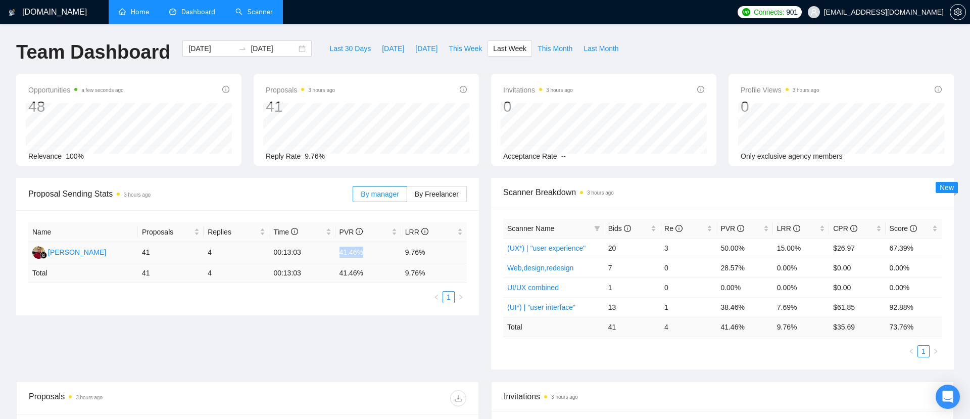
drag, startPoint x: 340, startPoint y: 251, endPoint x: 371, endPoint y: 252, distance: 31.3
click at [371, 252] on td "41.46%" at bounding box center [368, 252] width 66 height 21
click at [337, 251] on td "41.46%" at bounding box center [368, 252] width 66 height 21
drag, startPoint x: 337, startPoint y: 251, endPoint x: 360, endPoint y: 251, distance: 22.7
click at [360, 251] on td "41.46%" at bounding box center [368, 252] width 66 height 21
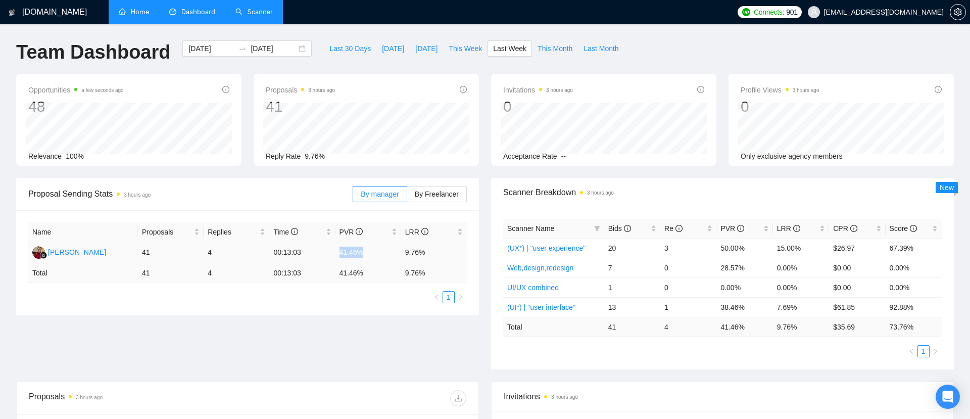
click at [360, 251] on td "41.46%" at bounding box center [368, 252] width 66 height 21
drag, startPoint x: 404, startPoint y: 252, endPoint x: 430, endPoint y: 253, distance: 25.3
click at [430, 253] on td "9.76%" at bounding box center [434, 252] width 66 height 21
click at [226, 255] on td "4" at bounding box center [237, 252] width 66 height 21
drag, startPoint x: 338, startPoint y: 248, endPoint x: 379, endPoint y: 250, distance: 41.0
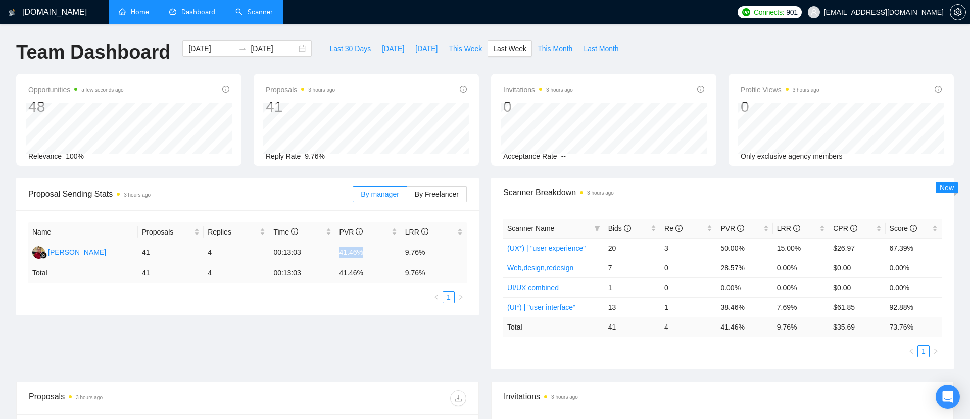
click at [379, 250] on td "41.46%" at bounding box center [368, 252] width 66 height 21
click at [365, 251] on td "41.46%" at bounding box center [368, 252] width 66 height 21
click at [336, 40] on button "Last 30 Days" at bounding box center [350, 48] width 53 height 16
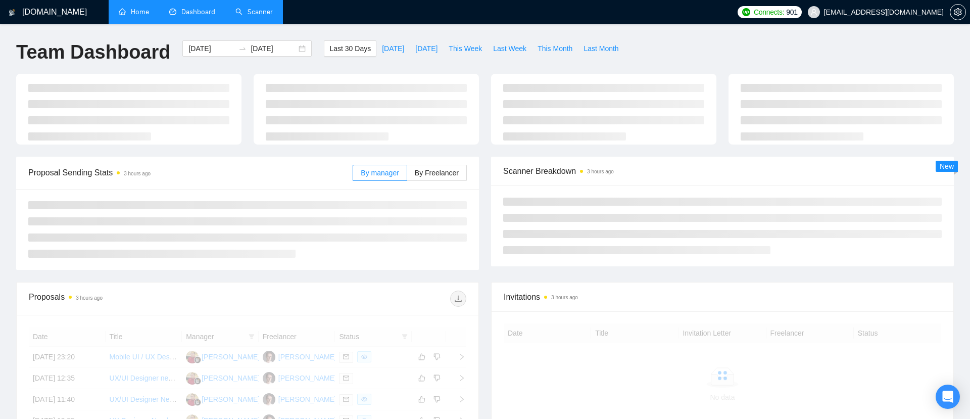
type input "2025-08-18"
type input "2025-09-17"
